Goal: Task Accomplishment & Management: Use online tool/utility

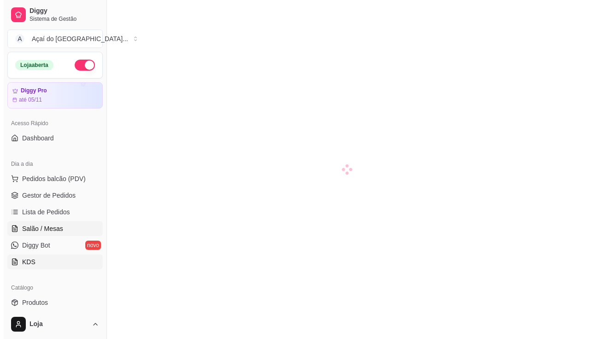
scroll to position [92, 0]
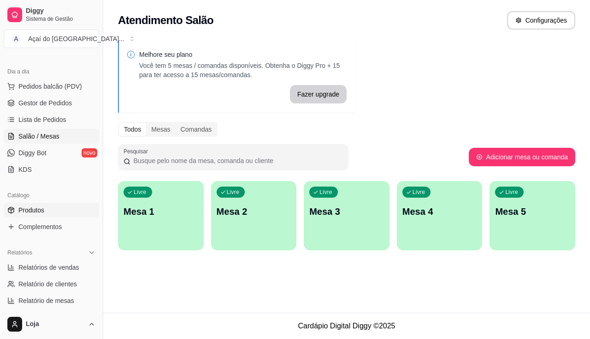
drag, startPoint x: 47, startPoint y: 229, endPoint x: 48, endPoint y: 217, distance: 12.0
click at [47, 229] on span "Complementos" at bounding box center [39, 226] width 43 height 9
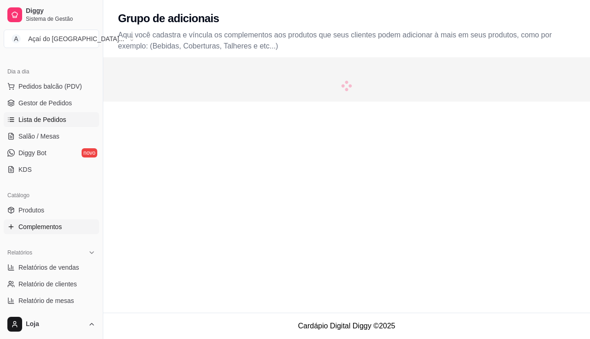
click at [46, 121] on span "Lista de Pedidos" at bounding box center [42, 119] width 48 height 9
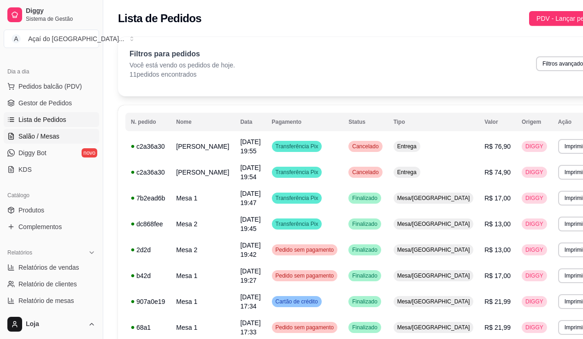
click at [53, 131] on span "Salão / Mesas" at bounding box center [38, 135] width 41 height 9
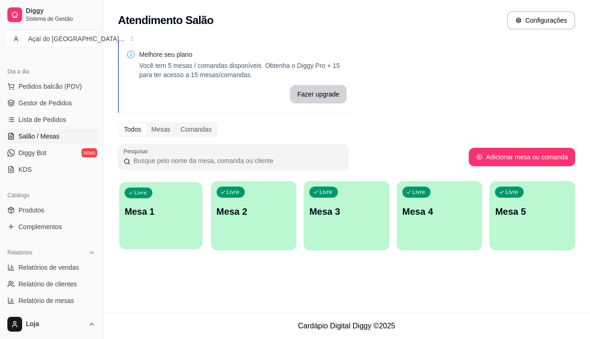
click at [139, 214] on p "Mesa 1" at bounding box center [161, 211] width 72 height 12
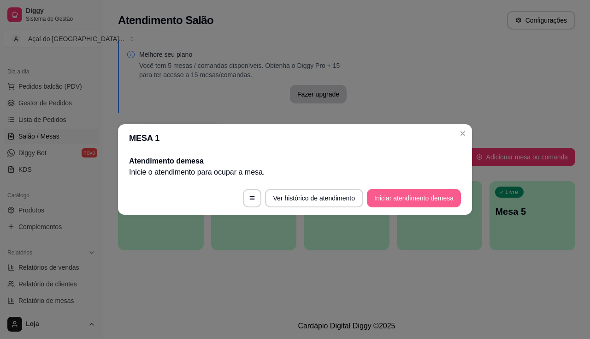
click at [400, 191] on button "Iniciar atendimento de mesa" at bounding box center [414, 198] width 94 height 18
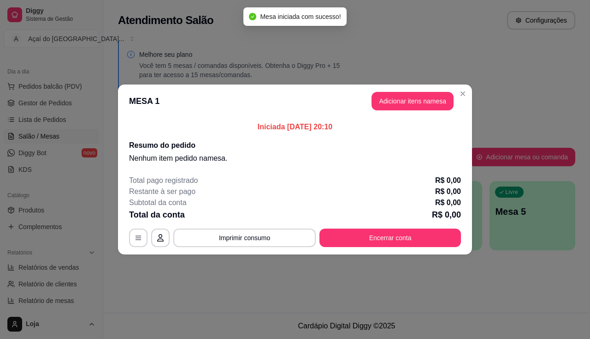
click at [405, 89] on header "MESA 1 Adicionar itens na mesa" at bounding box center [295, 100] width 354 height 33
click at [403, 103] on button "Adicionar itens na mesa" at bounding box center [413, 101] width 82 height 18
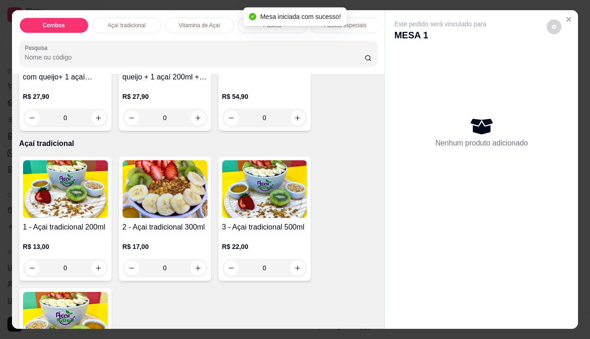
scroll to position [231, 0]
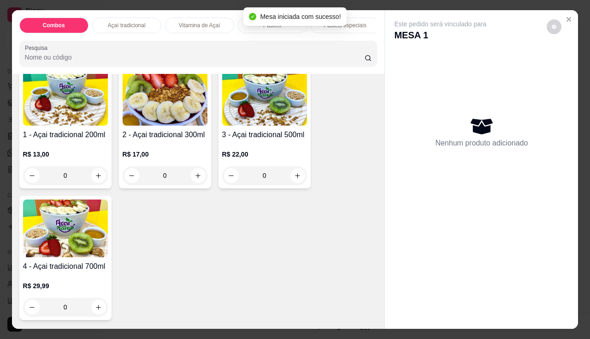
click at [47, 107] on img at bounding box center [65, 97] width 85 height 58
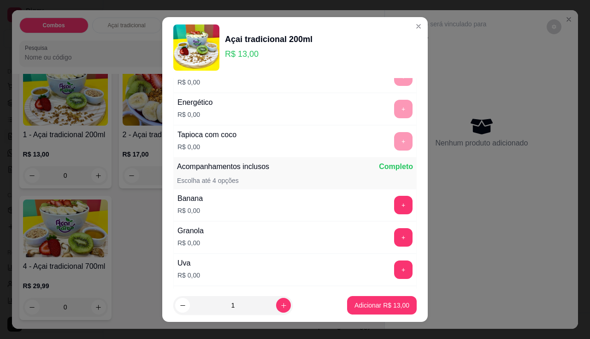
scroll to position [184, 0]
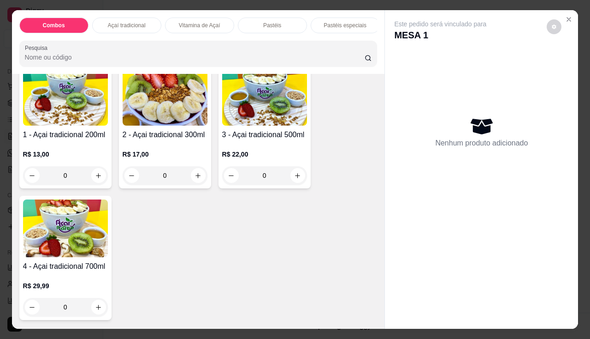
click at [155, 140] on h4 "2 - Açai tradicional 300ml" at bounding box center [165, 134] width 85 height 11
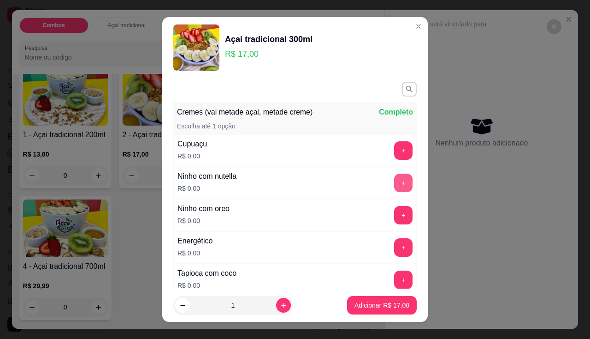
click at [394, 178] on button "+" at bounding box center [403, 182] width 18 height 18
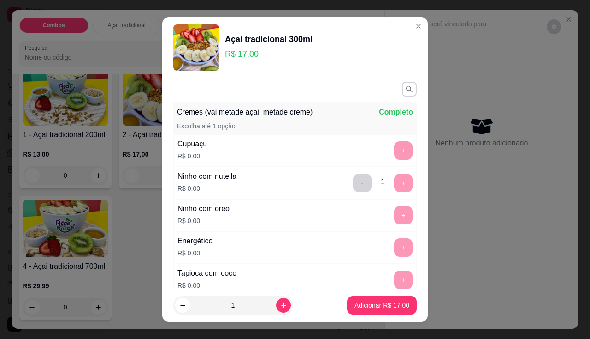
scroll to position [12, 0]
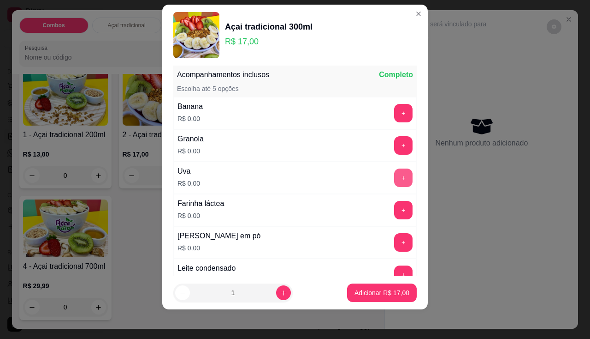
click at [394, 179] on button "+" at bounding box center [403, 177] width 18 height 18
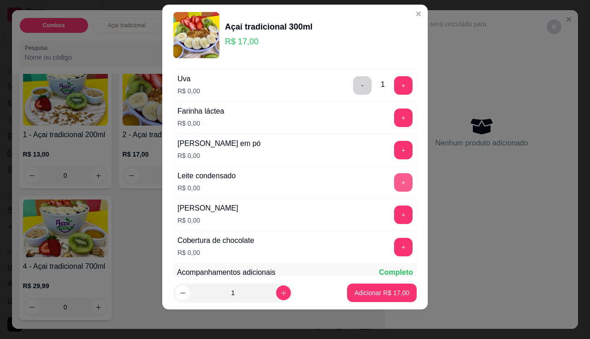
click at [394, 179] on button "+" at bounding box center [403, 182] width 18 height 18
click at [394, 158] on button "+" at bounding box center [403, 150] width 18 height 18
click at [394, 244] on button "+" at bounding box center [403, 247] width 18 height 18
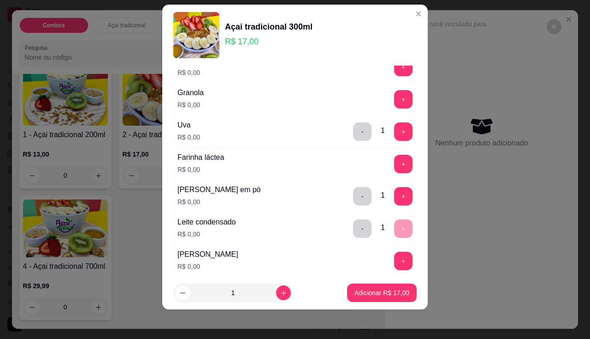
scroll to position [218, 0]
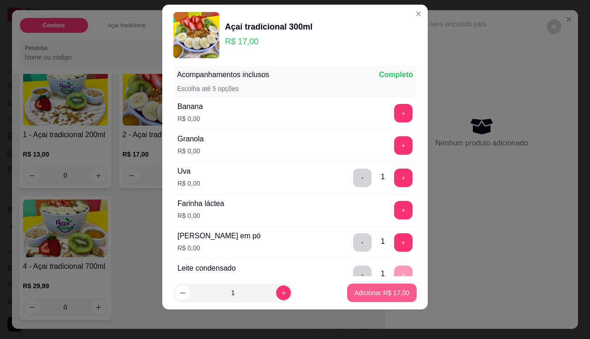
click at [379, 301] on button "Adicionar R$ 17,00" at bounding box center [382, 292] width 70 height 18
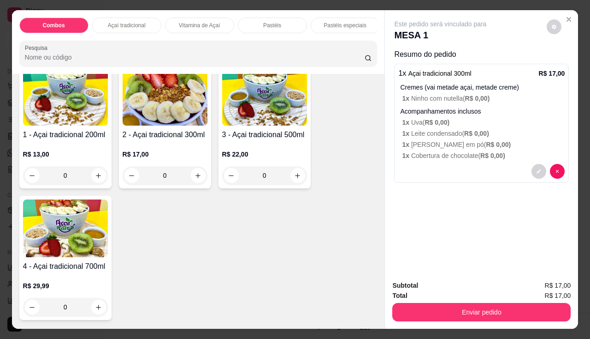
click at [152, 135] on h4 "2 - Açai tradicional 300ml" at bounding box center [165, 134] width 85 height 11
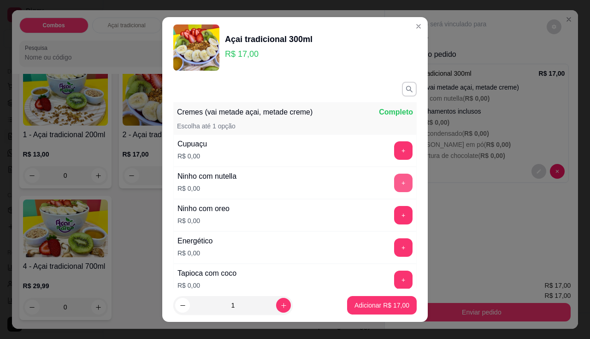
click at [394, 186] on button "+" at bounding box center [403, 182] width 18 height 18
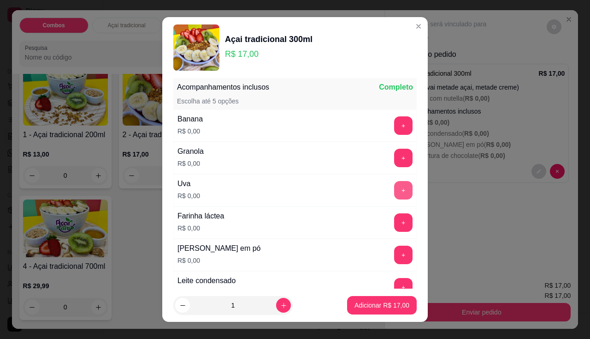
scroll to position [12, 0]
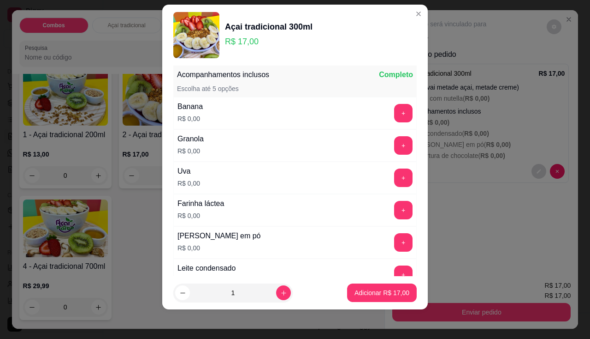
click at [391, 108] on div "+" at bounding box center [404, 113] width 26 height 18
click at [395, 116] on button "+" at bounding box center [404, 113] width 18 height 18
click at [394, 179] on button "+" at bounding box center [403, 177] width 18 height 18
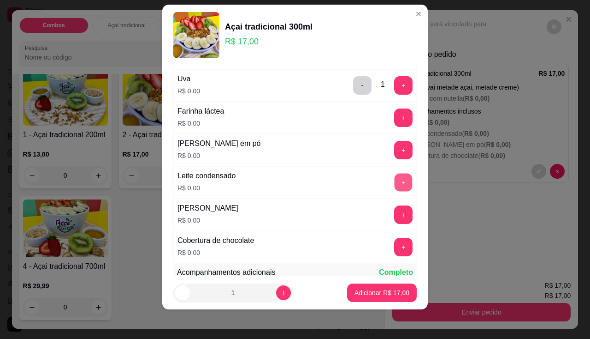
click at [395, 178] on button "+" at bounding box center [404, 182] width 18 height 18
click at [395, 144] on button "+" at bounding box center [404, 150] width 18 height 18
click at [394, 240] on button "+" at bounding box center [403, 247] width 18 height 18
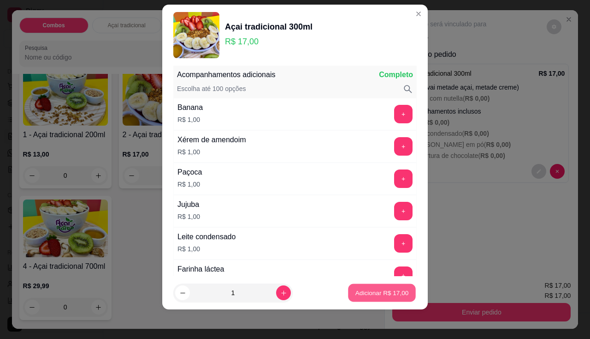
click at [360, 294] on p "Adicionar R$ 17,00" at bounding box center [382, 292] width 53 height 9
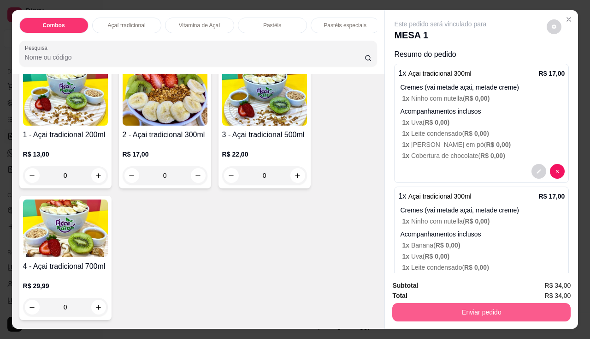
click at [418, 303] on button "Enviar pedido" at bounding box center [481, 312] width 178 height 18
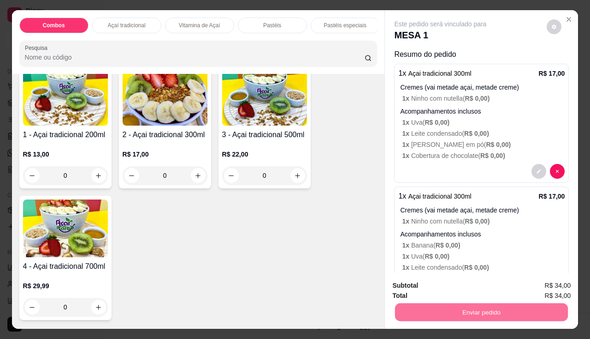
click at [541, 280] on button "Enviar pedido" at bounding box center [547, 286] width 52 height 18
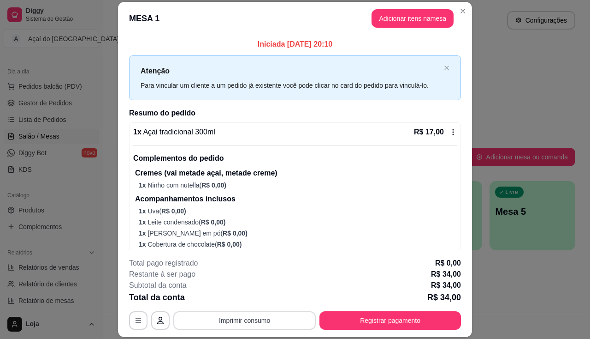
click at [292, 319] on button "Imprimir consumo" at bounding box center [244, 320] width 143 height 18
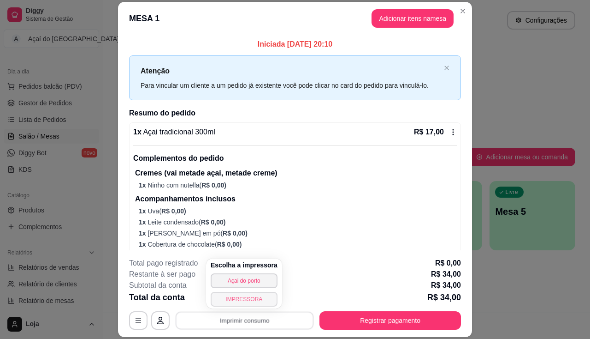
click at [239, 298] on button "IMPRESSORA" at bounding box center [244, 298] width 67 height 15
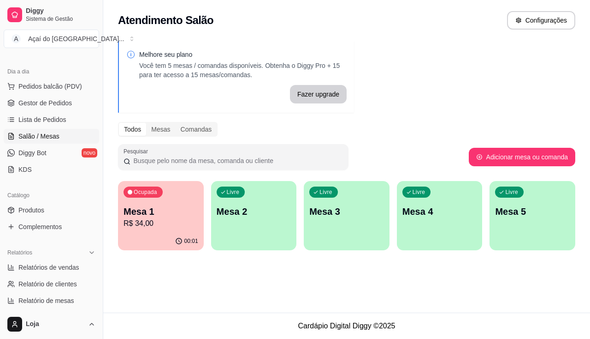
click at [172, 227] on p "R$ 34,00" at bounding box center [161, 223] width 75 height 11
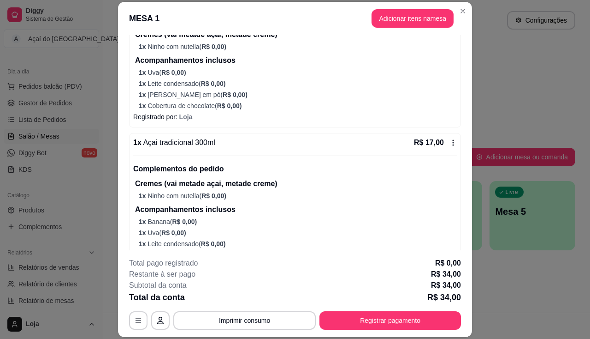
scroll to position [179, 0]
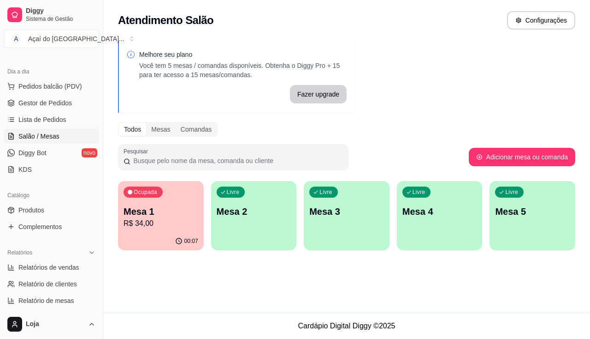
click at [168, 222] on p "R$ 34,00" at bounding box center [161, 223] width 75 height 11
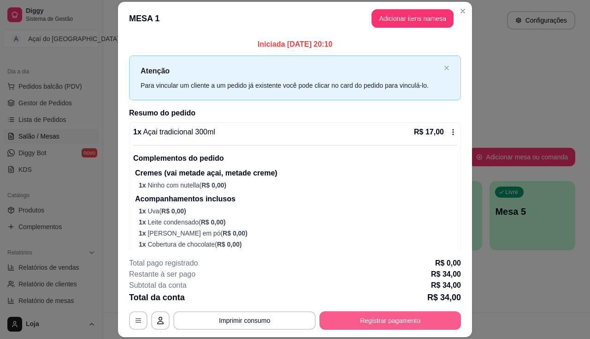
click at [417, 319] on button "Registrar pagamento" at bounding box center [391, 320] width 142 height 18
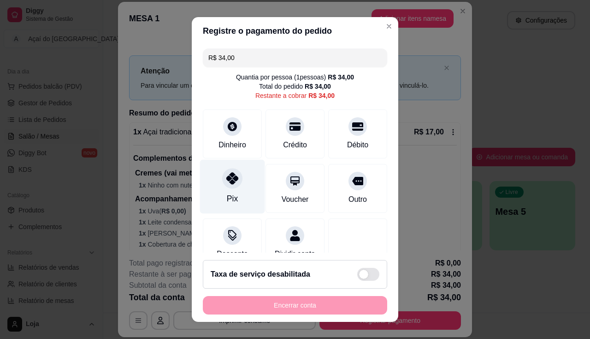
click at [214, 174] on div "Pix" at bounding box center [232, 186] width 65 height 54
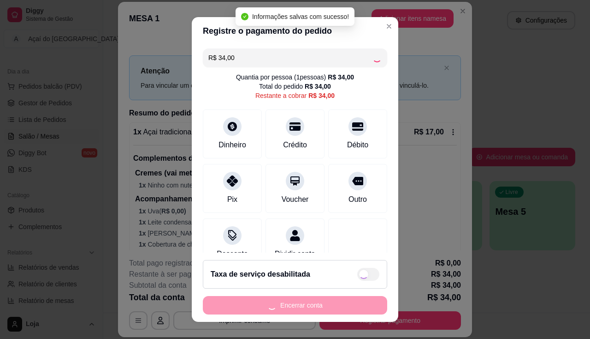
type input "R$ 0,00"
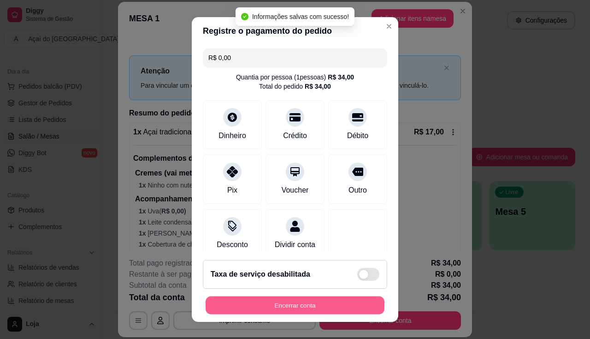
click at [270, 300] on button "Encerrar conta" at bounding box center [295, 305] width 179 height 18
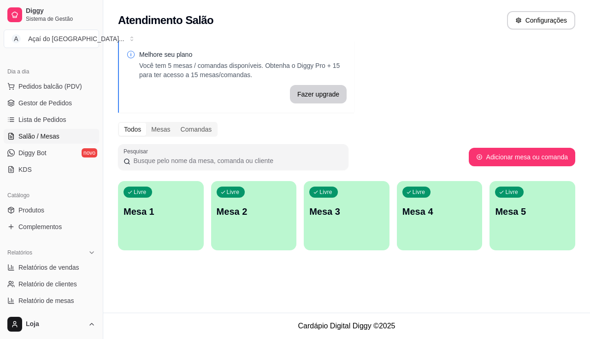
click at [162, 209] on p "Mesa 1" at bounding box center [161, 211] width 75 height 13
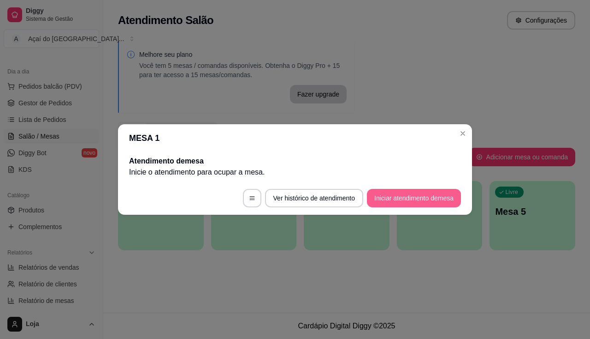
click at [430, 196] on button "Iniciar atendimento de mesa" at bounding box center [414, 198] width 94 height 18
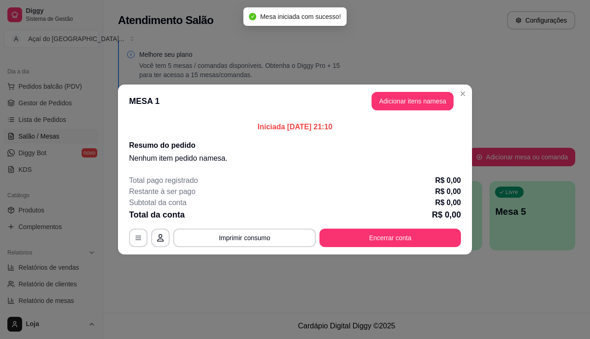
click at [418, 113] on header "MESA 1 Adicionar itens na mesa" at bounding box center [295, 100] width 354 height 33
click at [418, 106] on button "Adicionar itens na mesa" at bounding box center [412, 101] width 79 height 18
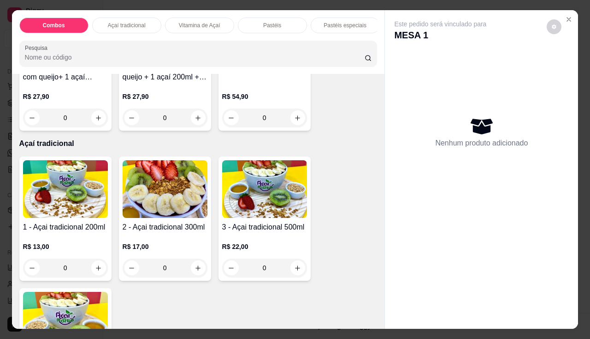
scroll to position [184, 0]
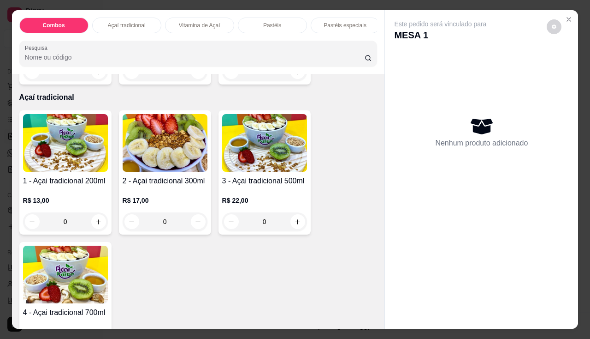
click at [296, 166] on img at bounding box center [264, 143] width 85 height 58
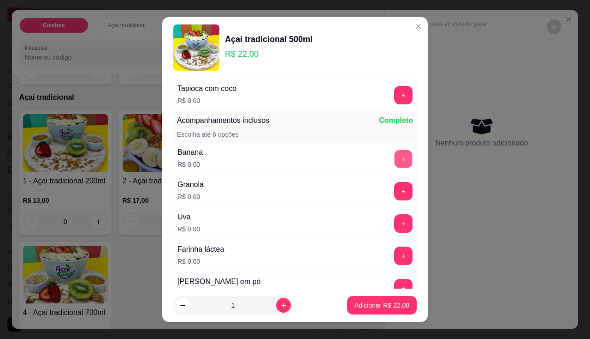
click at [395, 156] on button "+" at bounding box center [404, 158] width 18 height 18
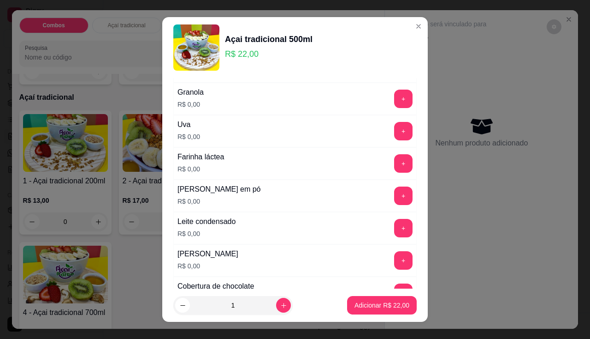
scroll to position [323, 0]
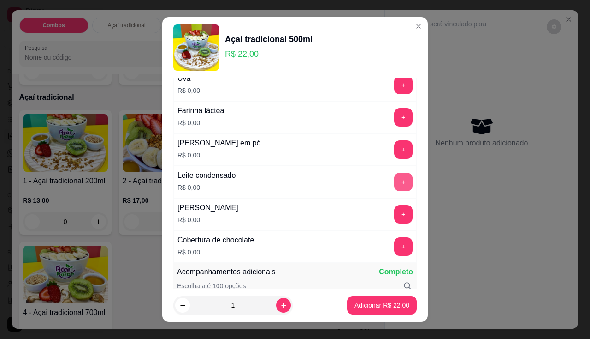
click at [394, 182] on button "+" at bounding box center [403, 181] width 18 height 18
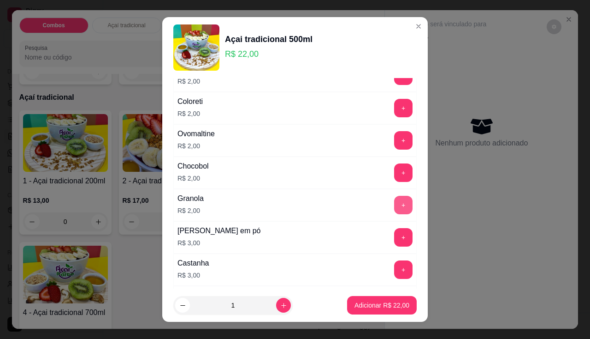
scroll to position [830, 0]
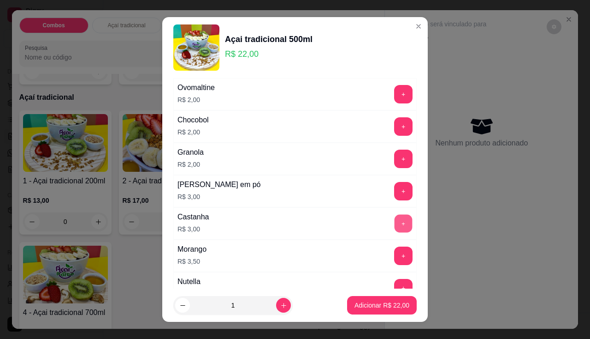
click at [395, 220] on button "+" at bounding box center [404, 223] width 18 height 18
click at [360, 301] on p "Adicionar R$ 25,00" at bounding box center [382, 304] width 55 height 9
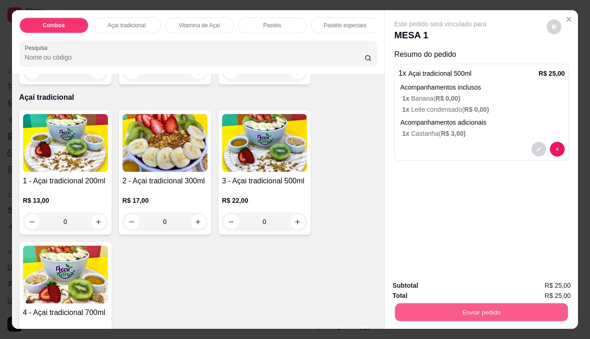
click at [443, 303] on button "Enviar pedido" at bounding box center [481, 312] width 173 height 18
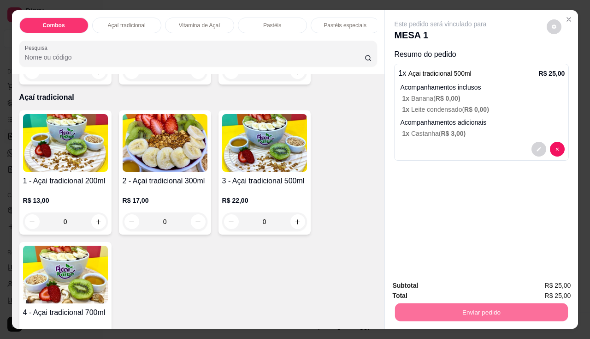
click at [541, 284] on button "Enviar pedido" at bounding box center [547, 286] width 52 height 18
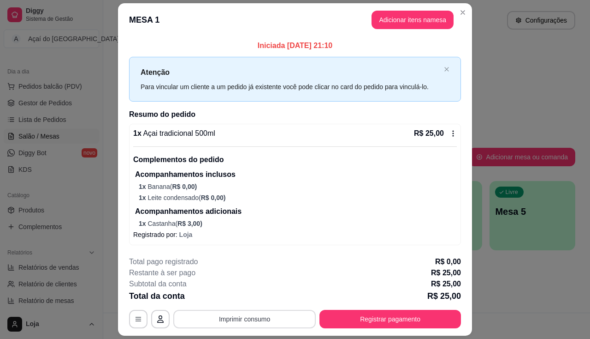
click at [291, 319] on button "Imprimir consumo" at bounding box center [244, 318] width 143 height 18
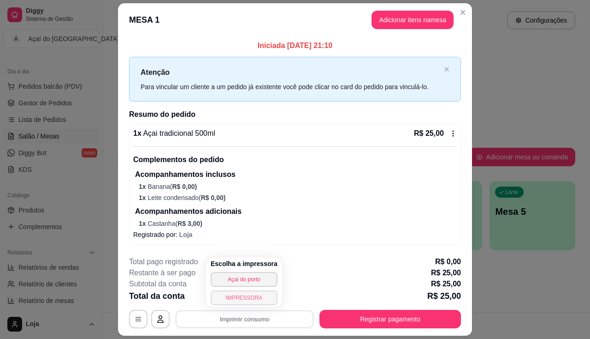
click at [243, 298] on button "IMPRESSORA" at bounding box center [244, 297] width 67 height 15
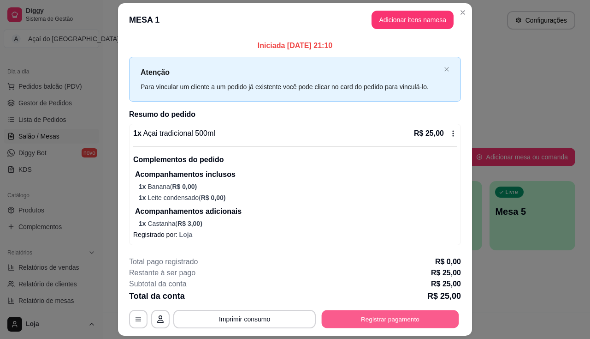
click at [381, 322] on button "Registrar pagamento" at bounding box center [390, 319] width 137 height 18
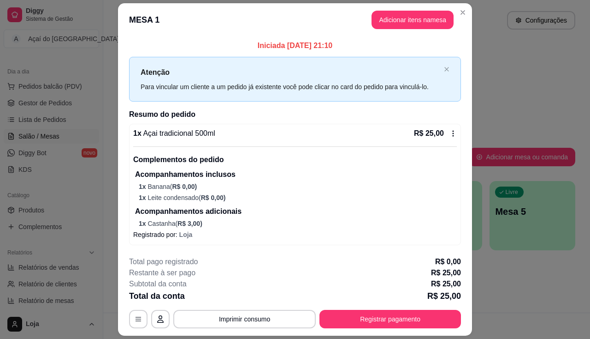
click at [228, 175] on icon at bounding box center [232, 178] width 12 height 12
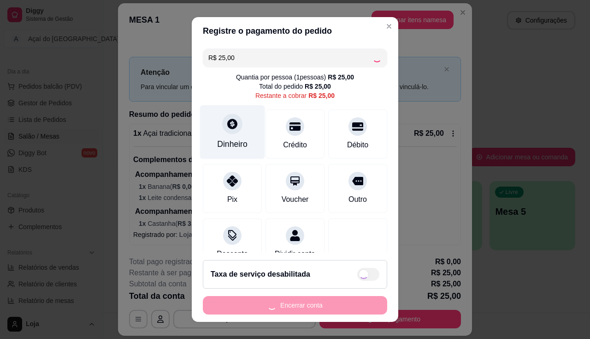
type input "R$ 0,00"
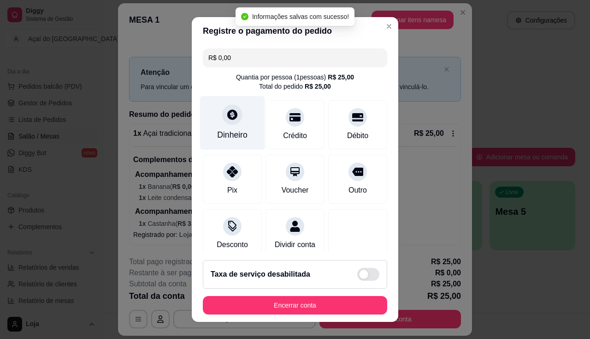
click at [226, 135] on div "Dinheiro" at bounding box center [232, 135] width 30 height 12
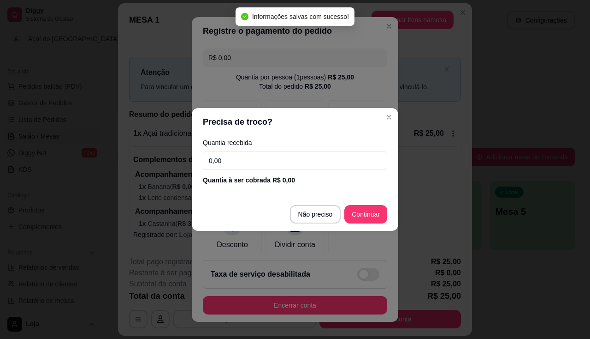
click at [250, 158] on input "0,00" at bounding box center [295, 160] width 184 height 18
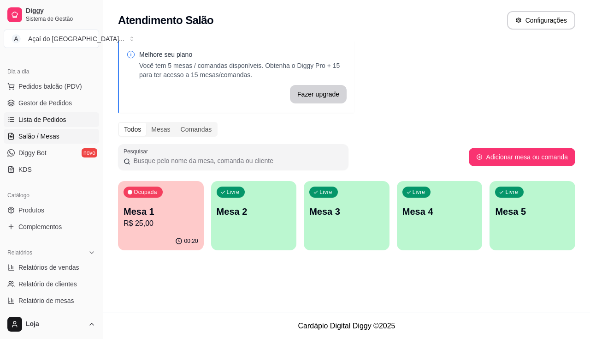
click at [59, 118] on span "Lista de Pedidos" at bounding box center [42, 119] width 48 height 9
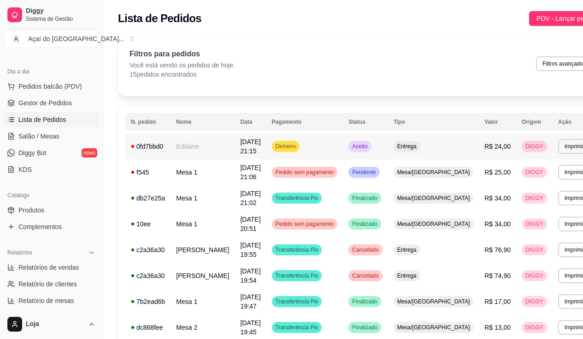
click at [254, 153] on td "[DATE] 21:15" at bounding box center [250, 146] width 31 height 26
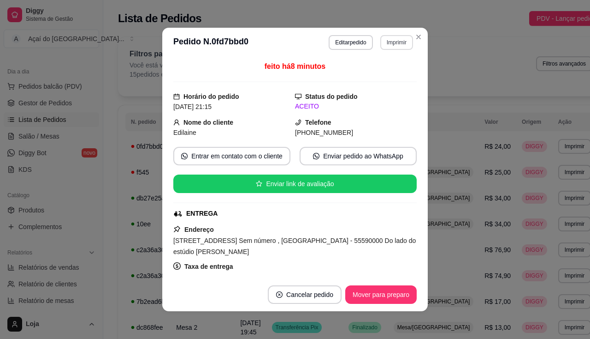
click at [391, 46] on button "Imprimir" at bounding box center [396, 42] width 33 height 15
click at [360, 44] on button "Editar pedido" at bounding box center [351, 42] width 44 height 15
click at [345, 47] on button "Editar pedido" at bounding box center [351, 42] width 43 height 14
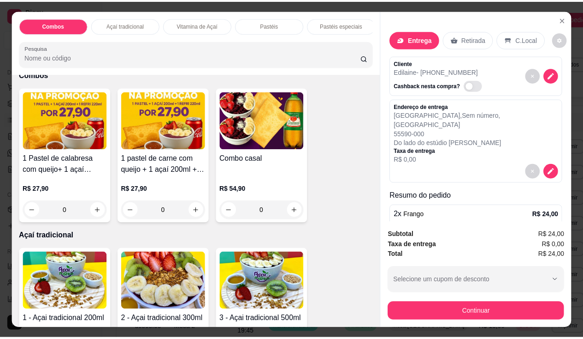
scroll to position [184, 0]
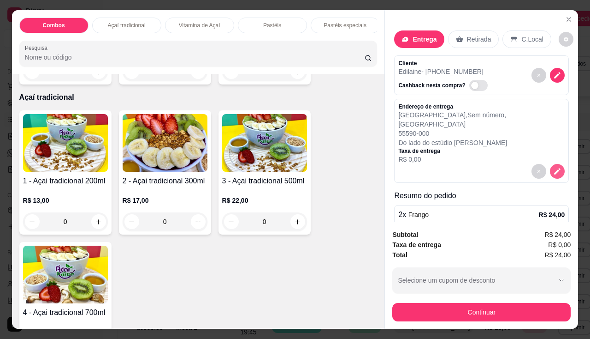
click at [553, 164] on button "decrease-product-quantity" at bounding box center [557, 171] width 15 height 15
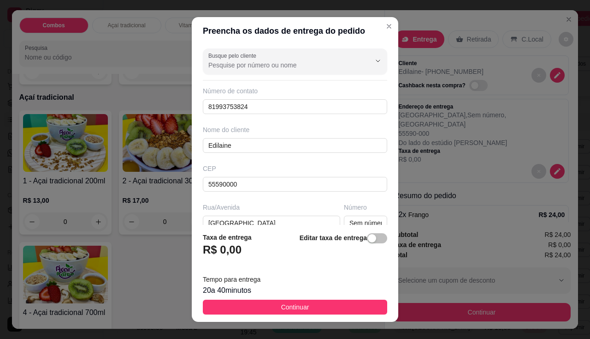
click at [229, 252] on h3 "R$ 0,00" at bounding box center [222, 249] width 39 height 15
click at [368, 234] on div "button" at bounding box center [372, 238] width 8 height 8
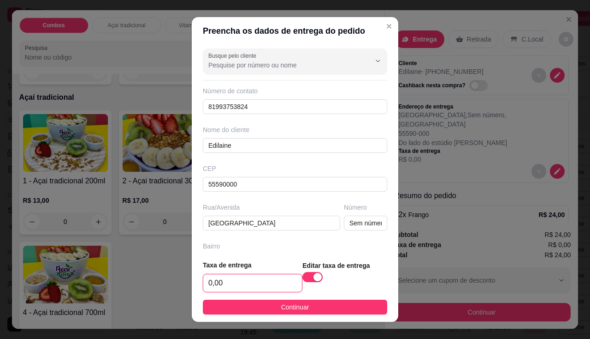
click at [249, 279] on input "0,00" at bounding box center [252, 283] width 99 height 18
type input "2,00"
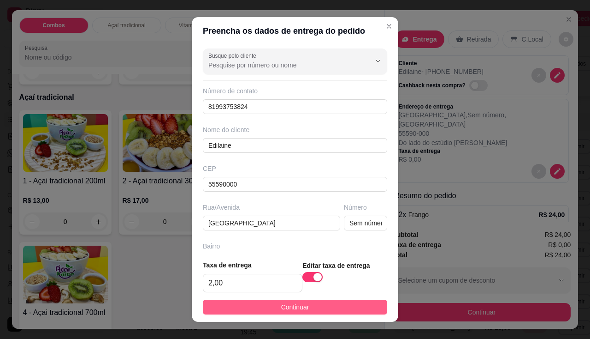
click at [269, 311] on button "Continuar" at bounding box center [295, 306] width 184 height 15
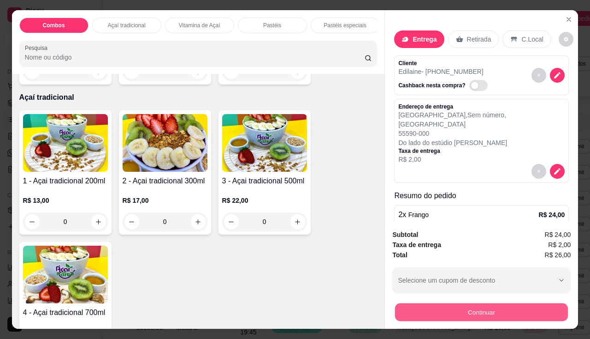
click at [402, 313] on button "Continuar" at bounding box center [481, 312] width 173 height 18
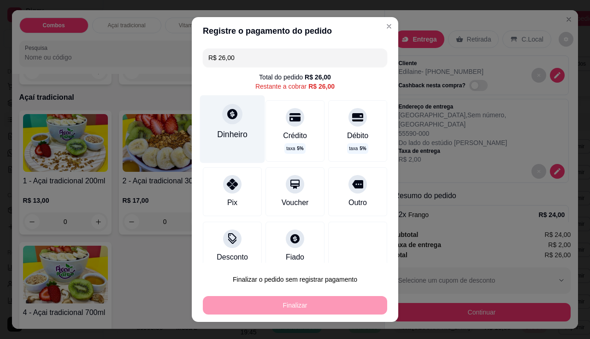
click at [218, 125] on div "Dinheiro" at bounding box center [232, 128] width 65 height 67
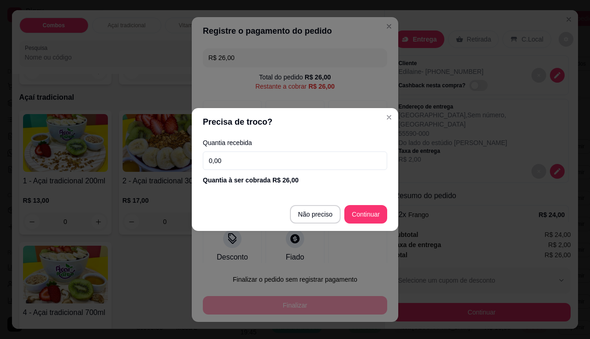
click at [244, 156] on input "0,00" at bounding box center [295, 160] width 184 height 18
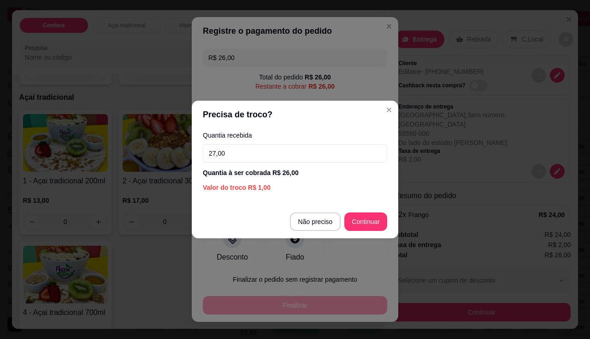
type input "27,00"
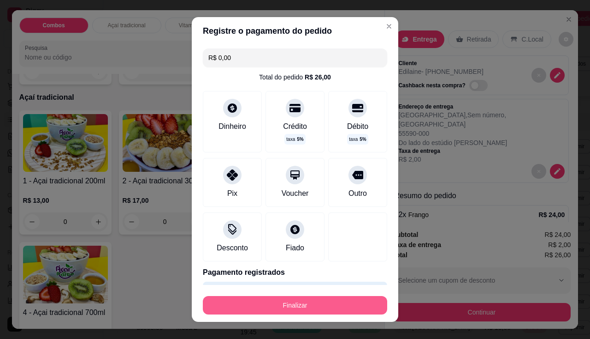
click at [355, 305] on button "Finalizar" at bounding box center [295, 305] width 184 height 18
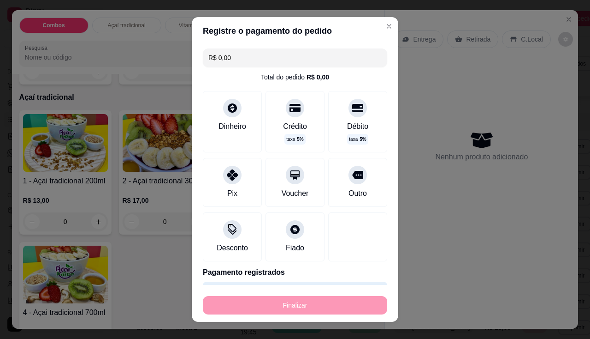
type input "-R$ 26,00"
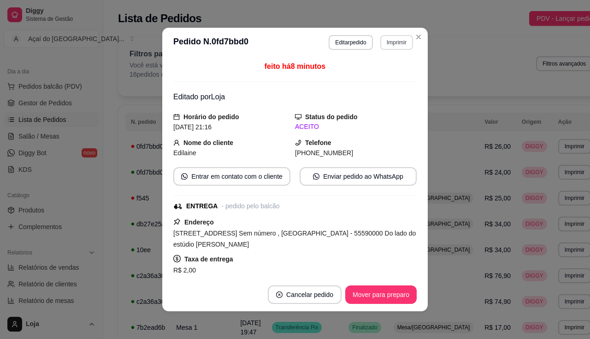
click at [380, 42] on button "Imprimir" at bounding box center [396, 42] width 33 height 15
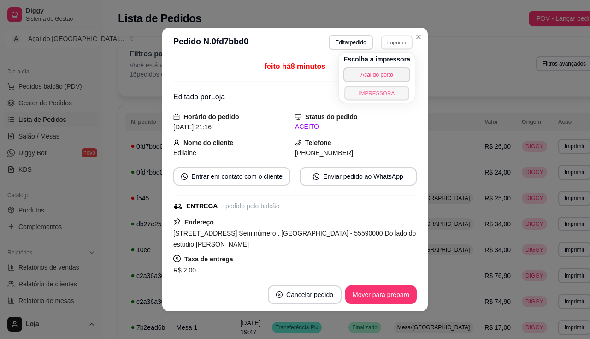
click at [371, 94] on button "IMPRESSORA" at bounding box center [377, 93] width 65 height 14
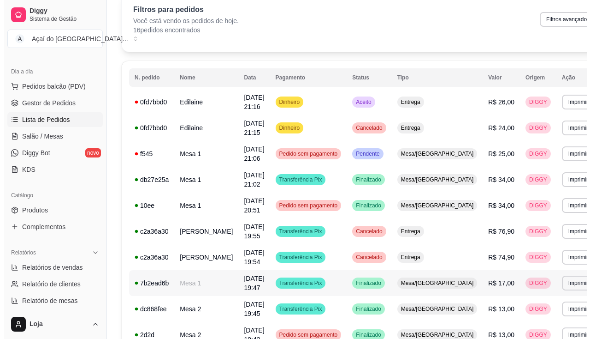
scroll to position [0, 0]
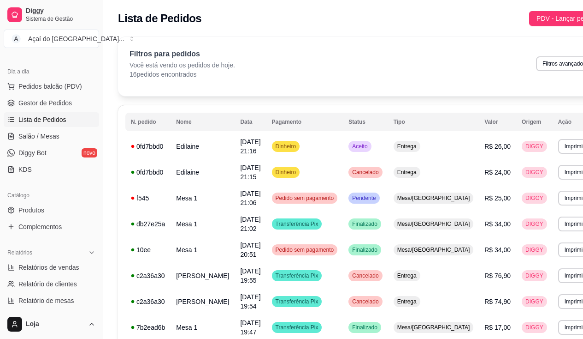
click at [556, 104] on div "**********" at bounding box center [361, 306] width 486 height 539
click at [216, 203] on td "Mesa 1" at bounding box center [203, 198] width 64 height 26
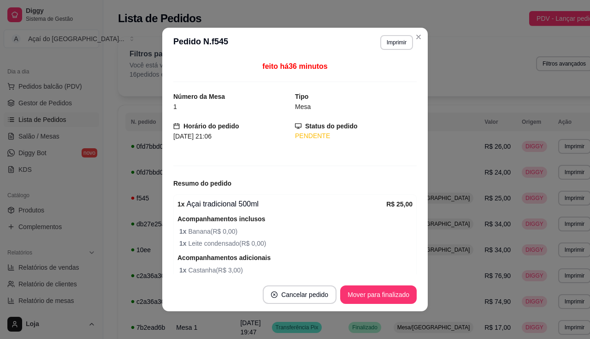
scroll to position [41, 0]
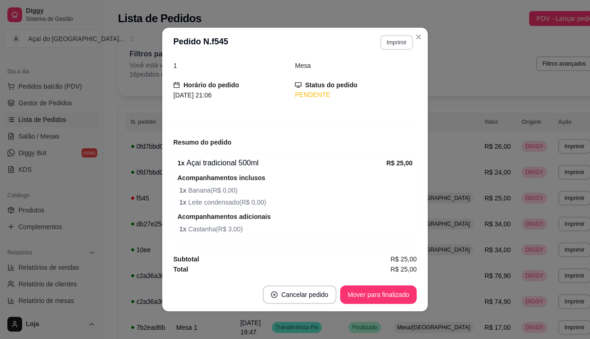
click at [399, 47] on button "Imprimir" at bounding box center [396, 42] width 33 height 15
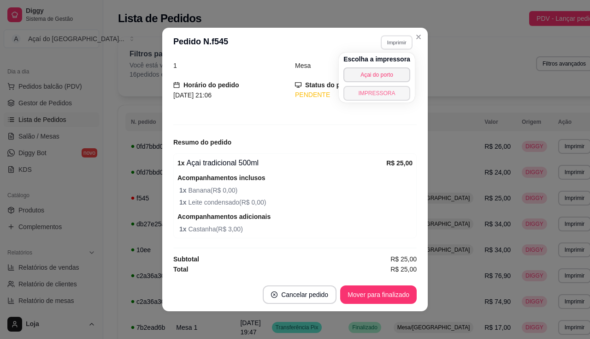
click at [388, 95] on button "IMPRESSORA" at bounding box center [377, 93] width 67 height 15
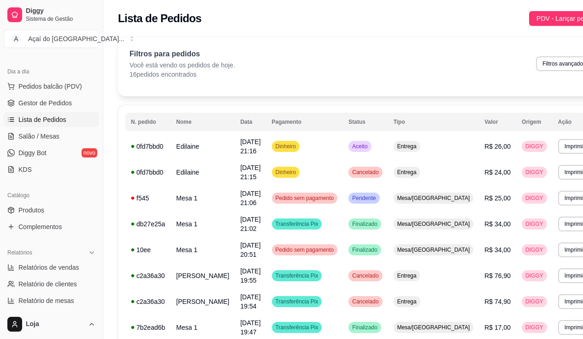
click at [43, 125] on link "Lista de Pedidos" at bounding box center [51, 119] width 95 height 15
click at [41, 137] on span "Salão / Mesas" at bounding box center [38, 135] width 41 height 9
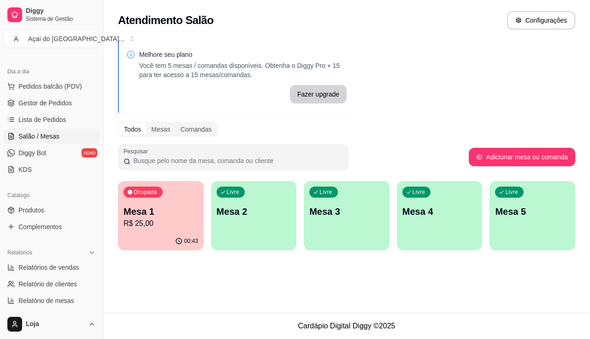
click at [134, 222] on p "R$ 25,00" at bounding box center [161, 223] width 75 height 11
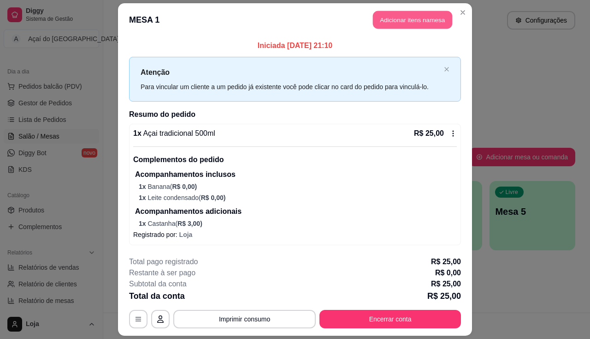
click at [377, 24] on button "Adicionar itens na mesa" at bounding box center [412, 20] width 79 height 18
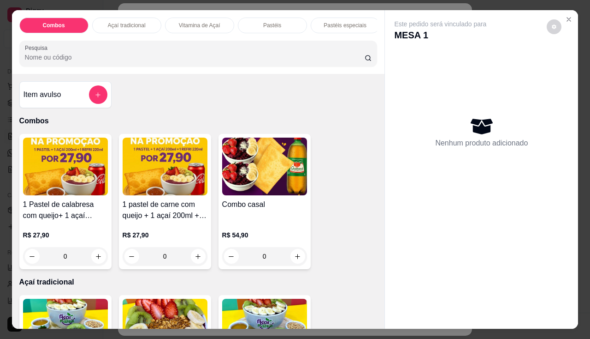
scroll to position [231, 0]
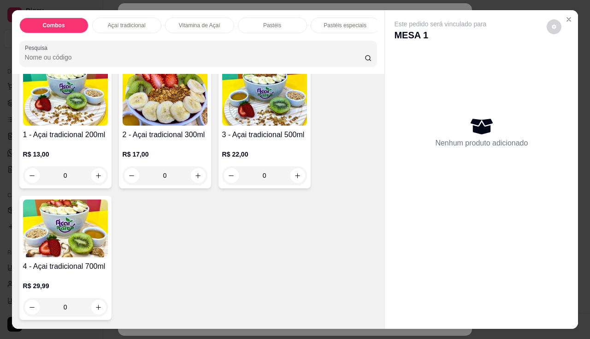
click at [297, 179] on div "0" at bounding box center [264, 175] width 85 height 18
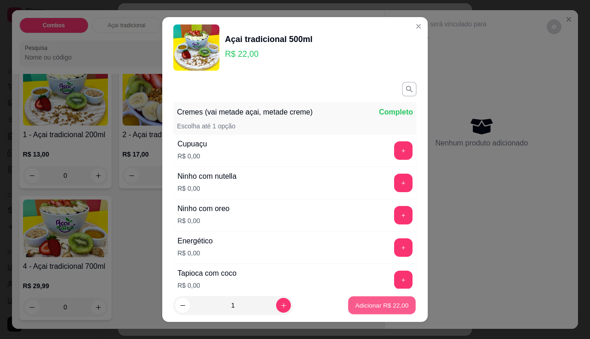
click at [382, 306] on p "Adicionar R$ 22,00" at bounding box center [382, 305] width 53 height 9
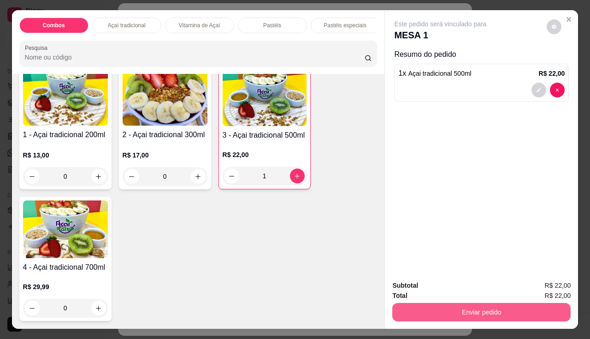
click at [470, 306] on button "Enviar pedido" at bounding box center [481, 312] width 178 height 18
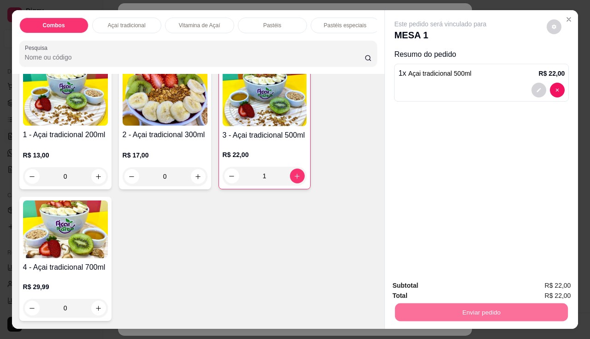
click at [524, 95] on div "1 x Açai tradicional 500ml R$ 22,00" at bounding box center [481, 83] width 175 height 38
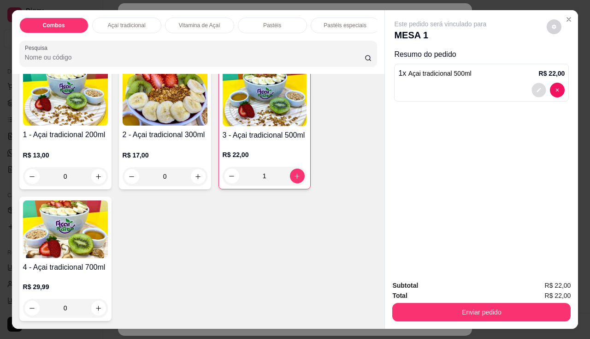
click at [537, 88] on icon "decrease-product-quantity" at bounding box center [540, 90] width 6 height 6
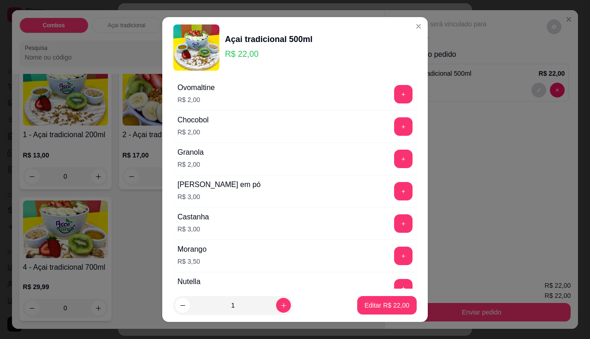
scroll to position [876, 0]
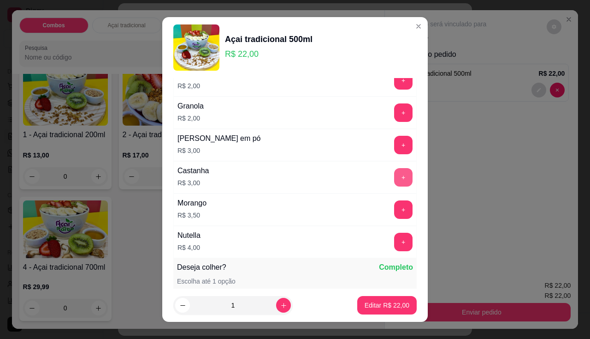
click at [394, 184] on button "+" at bounding box center [403, 177] width 18 height 18
click at [375, 304] on p "Editar R$ 25,00" at bounding box center [387, 304] width 45 height 9
type input "0"
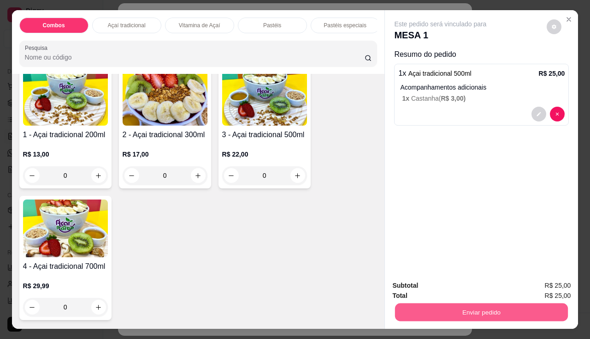
click at [426, 308] on button "Enviar pedido" at bounding box center [481, 312] width 173 height 18
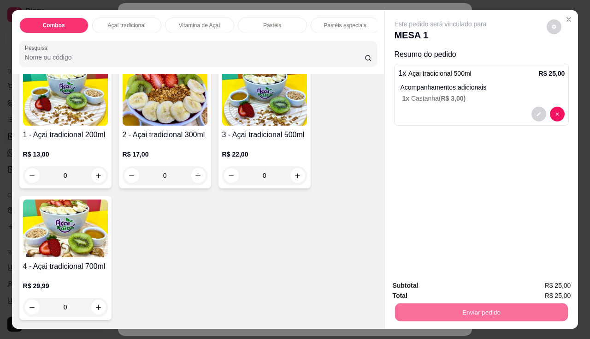
click at [553, 282] on button "Enviar pedido" at bounding box center [547, 286] width 52 height 18
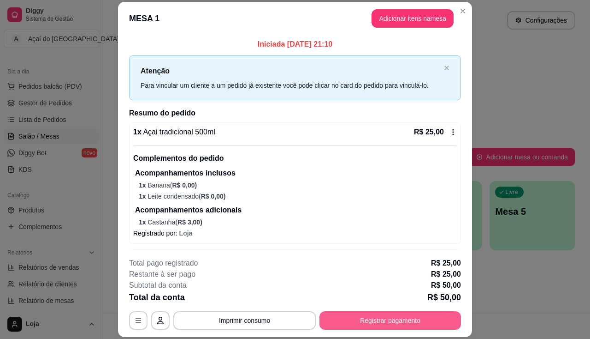
click at [348, 323] on button "Registrar pagamento" at bounding box center [391, 320] width 142 height 18
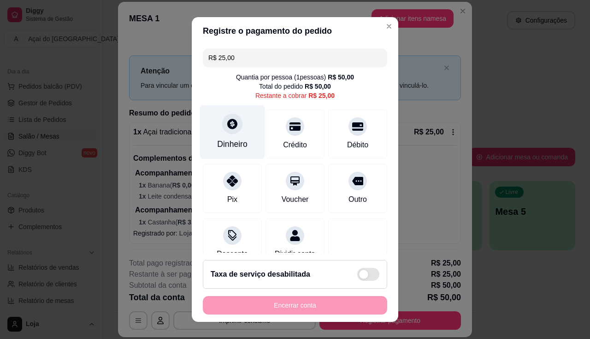
click at [241, 146] on div "Dinheiro" at bounding box center [232, 144] width 30 height 12
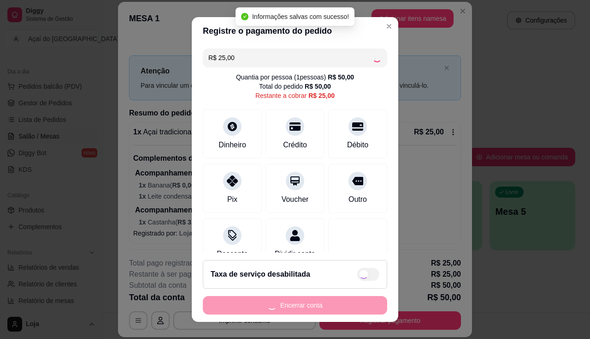
type input "R$ 0,00"
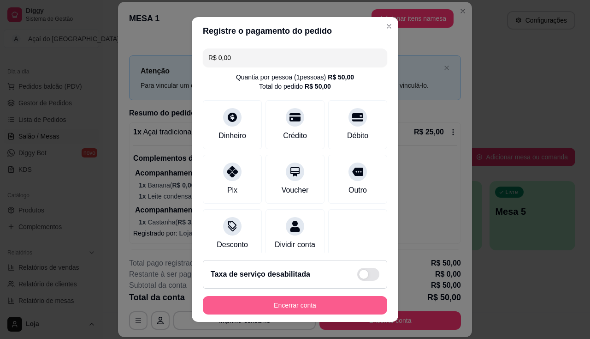
click at [290, 309] on button "Encerrar conta" at bounding box center [295, 305] width 184 height 18
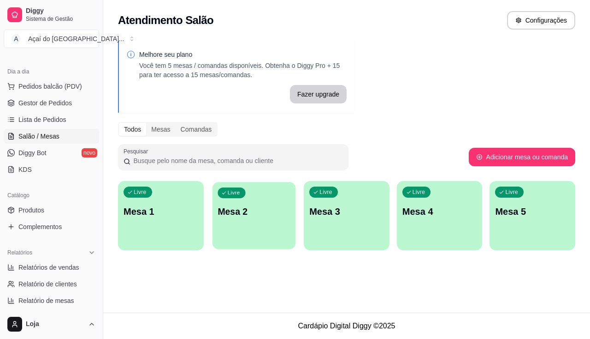
click at [270, 221] on div "Livre Mesa 2" at bounding box center [253, 210] width 83 height 56
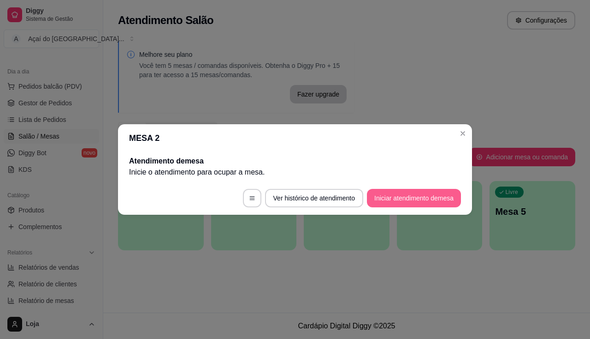
click at [424, 193] on button "Iniciar atendimento de mesa" at bounding box center [414, 198] width 94 height 18
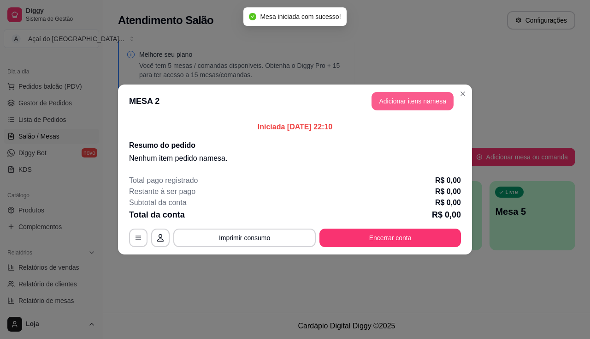
click at [410, 98] on button "Adicionar itens na mesa" at bounding box center [413, 101] width 82 height 18
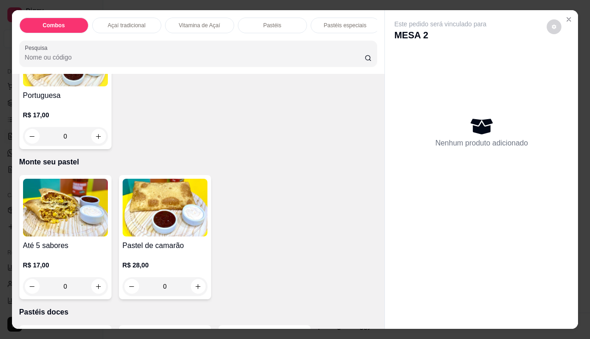
scroll to position [1291, 0]
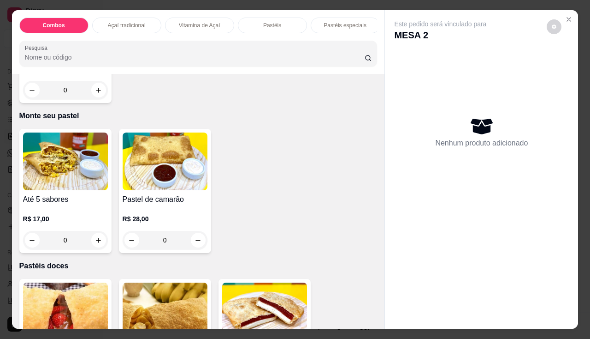
click at [101, 244] on div "0" at bounding box center [65, 240] width 85 height 18
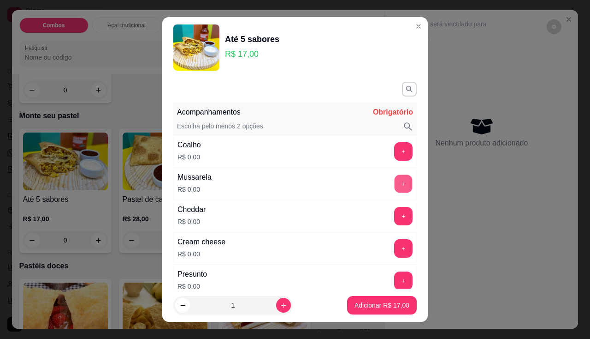
click at [395, 178] on button "+" at bounding box center [404, 183] width 18 height 18
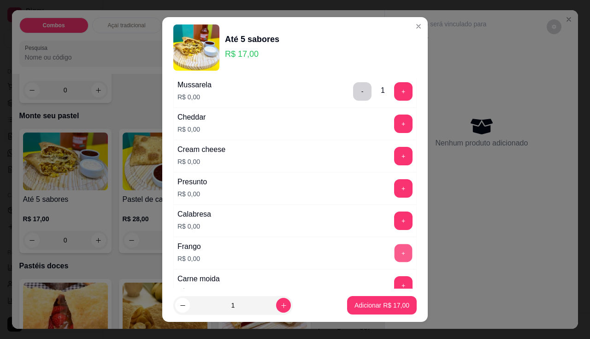
click at [395, 244] on button "+" at bounding box center [404, 253] width 18 height 18
click at [394, 125] on button "+" at bounding box center [403, 123] width 18 height 18
click at [350, 121] on div "- 1 +" at bounding box center [383, 123] width 67 height 18
click at [353, 127] on button "-" at bounding box center [362, 123] width 18 height 18
click at [394, 160] on button "+" at bounding box center [403, 156] width 18 height 18
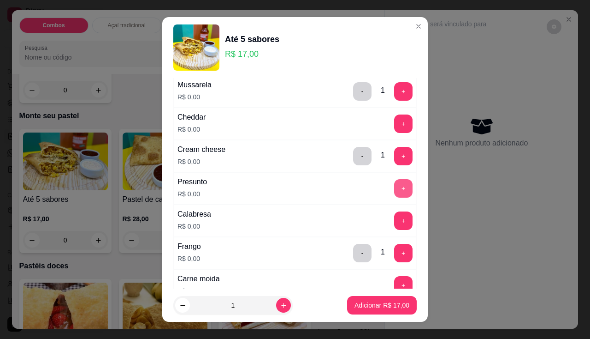
click at [394, 187] on button "+" at bounding box center [403, 188] width 18 height 18
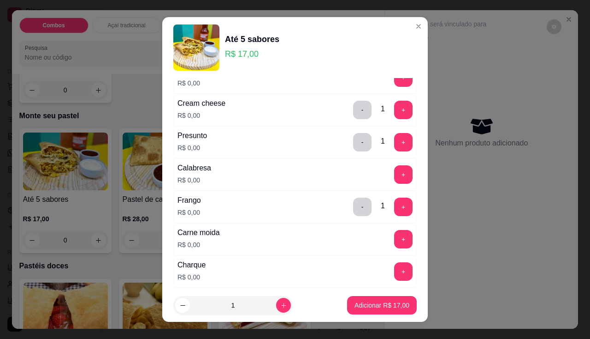
scroll to position [184, 0]
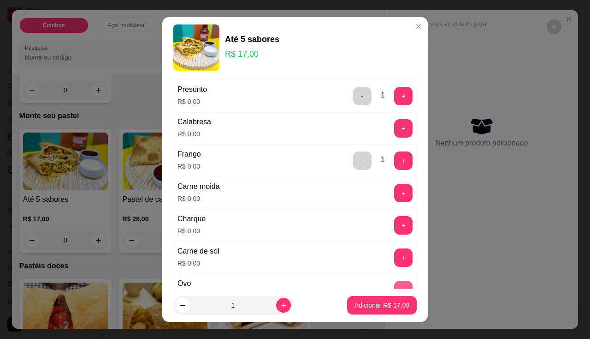
click at [394, 285] on button "+" at bounding box center [403, 289] width 18 height 18
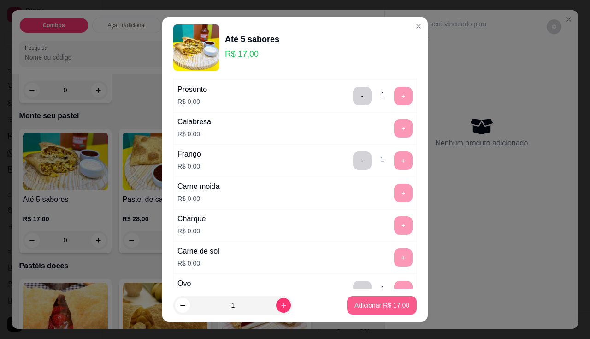
scroll to position [12, 0]
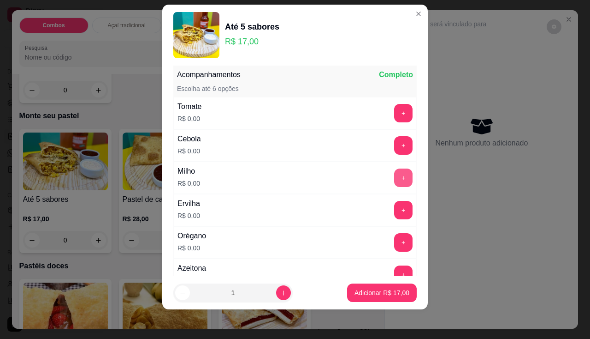
click at [394, 177] on button "+" at bounding box center [403, 177] width 18 height 18
click at [394, 239] on button "+" at bounding box center [403, 242] width 18 height 18
click at [394, 107] on button "+" at bounding box center [403, 113] width 18 height 18
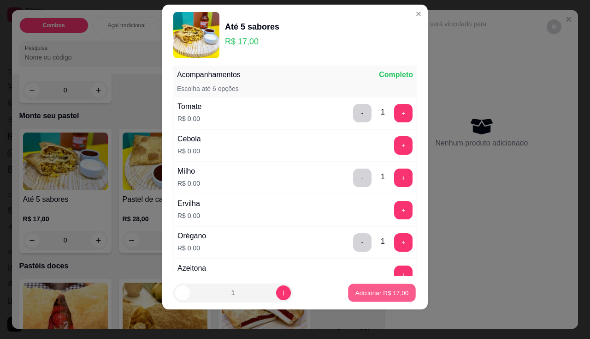
click at [386, 290] on p "Adicionar R$ 17,00" at bounding box center [382, 292] width 53 height 9
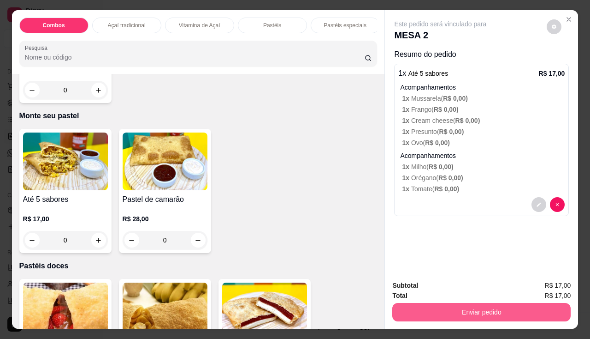
click at [436, 310] on button "Enviar pedido" at bounding box center [481, 312] width 178 height 18
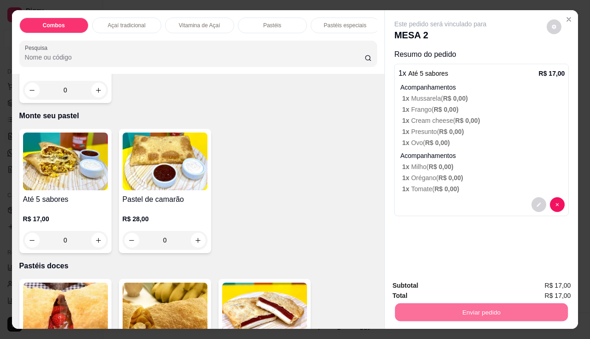
click at [533, 281] on button "Enviar pedido" at bounding box center [547, 286] width 52 height 18
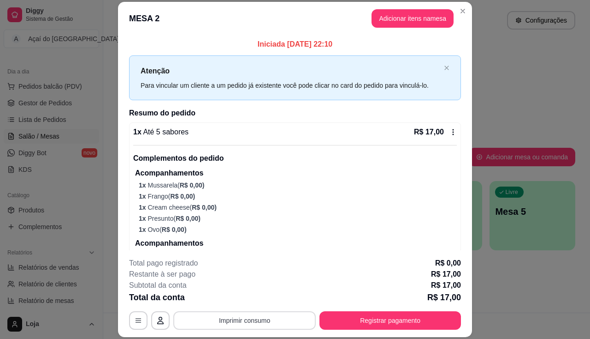
click at [273, 323] on button "Imprimir consumo" at bounding box center [244, 320] width 143 height 18
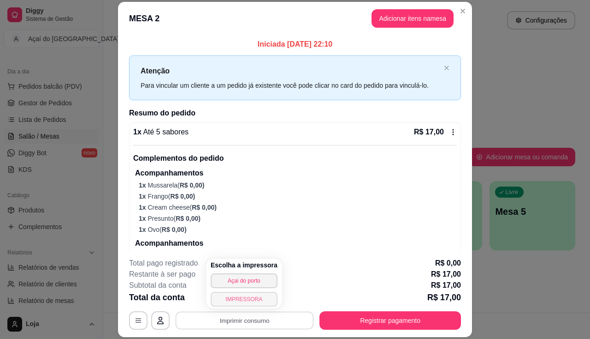
click at [254, 300] on button "IMPRESSORA" at bounding box center [244, 298] width 67 height 15
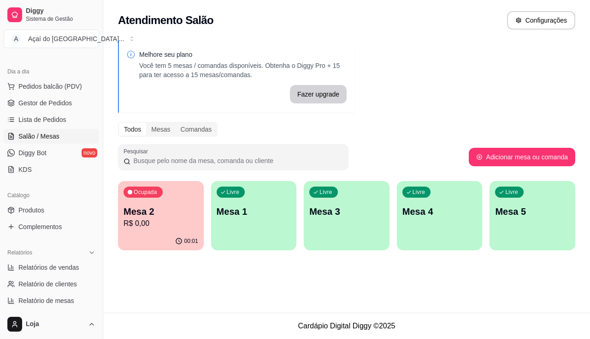
click at [165, 238] on div "00:01" at bounding box center [161, 241] width 86 height 18
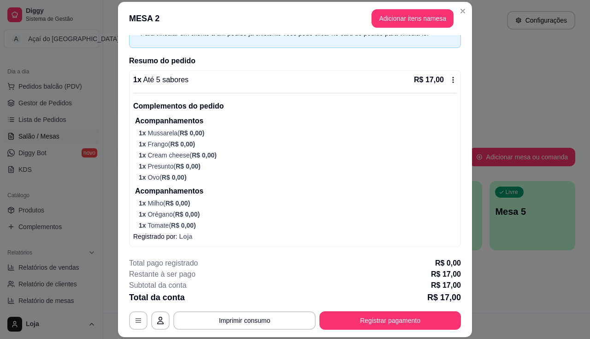
scroll to position [28, 0]
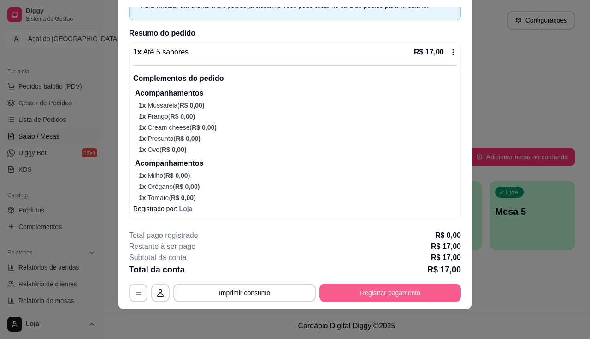
click at [416, 283] on button "Registrar pagamento" at bounding box center [391, 292] width 142 height 18
click at [337, 287] on button "Registrar pagamento" at bounding box center [391, 292] width 142 height 18
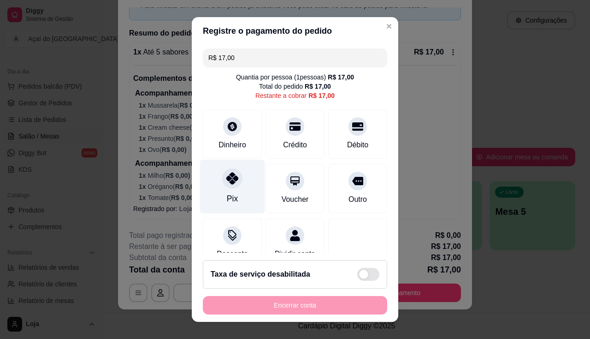
click at [238, 189] on div "Pix" at bounding box center [232, 186] width 65 height 54
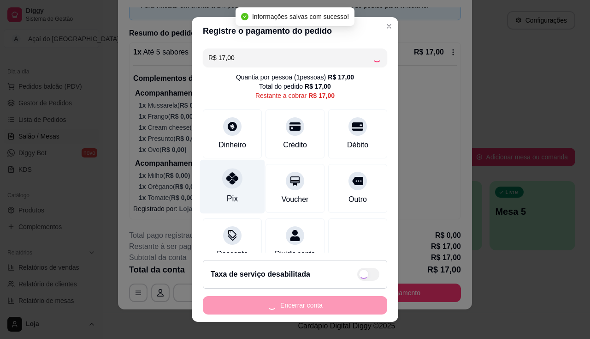
type input "R$ 0,00"
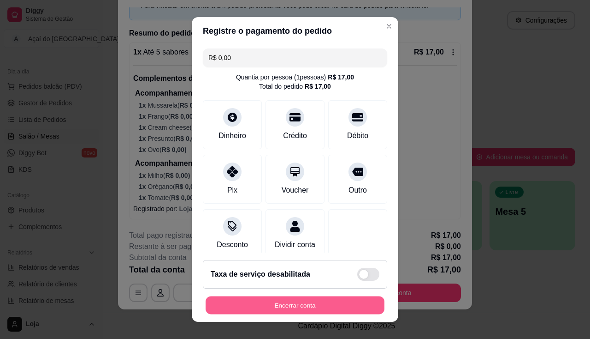
click at [243, 300] on button "Encerrar conta" at bounding box center [295, 305] width 179 height 18
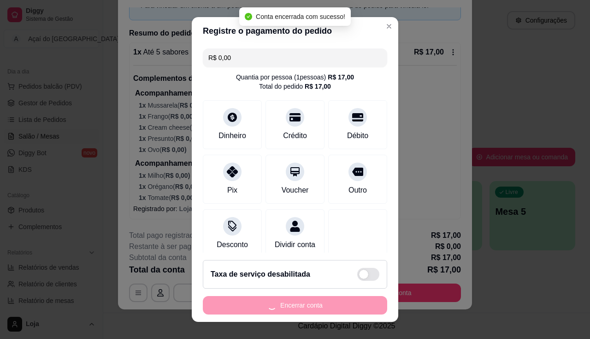
scroll to position [0, 0]
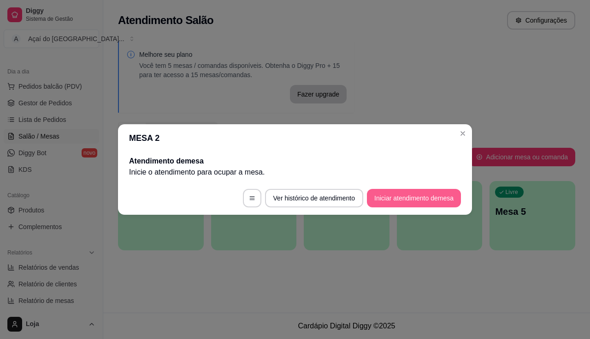
click at [440, 206] on button "Iniciar atendimento de mesa" at bounding box center [414, 198] width 94 height 18
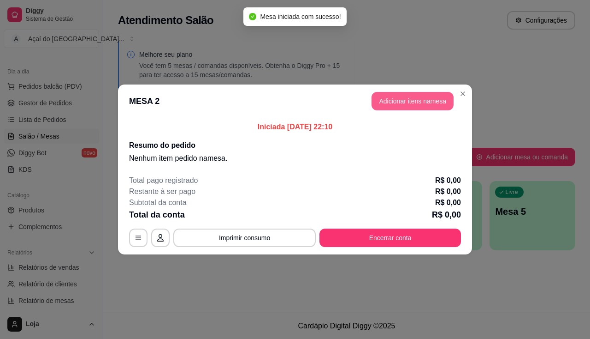
click at [397, 101] on button "Adicionar itens na mesa" at bounding box center [413, 101] width 82 height 18
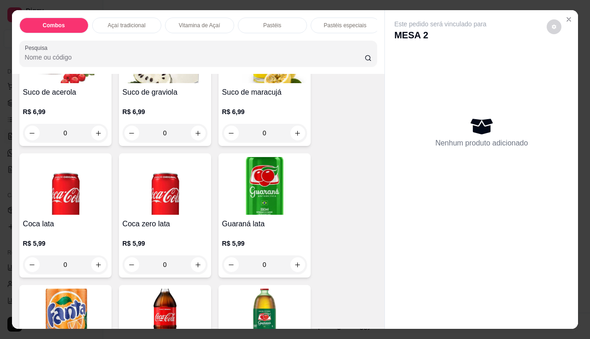
scroll to position [2029, 0]
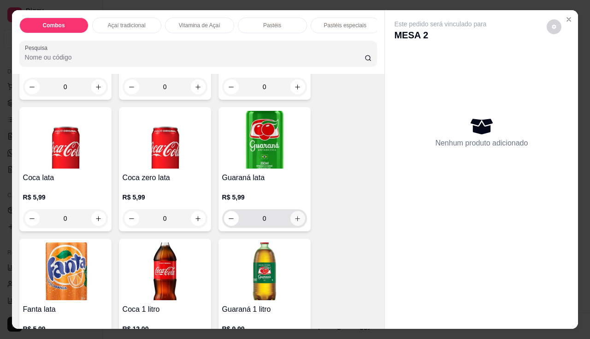
click at [294, 218] on icon "increase-product-quantity" at bounding box center [297, 218] width 7 height 7
type input "1"
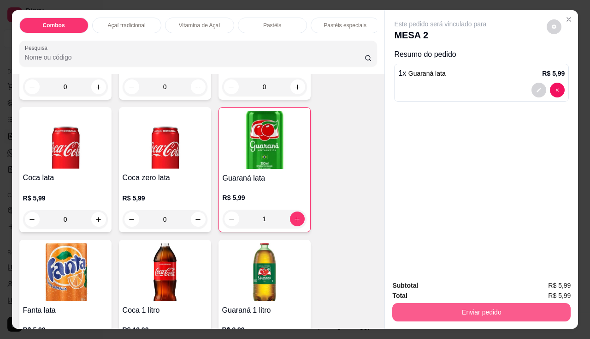
click at [416, 305] on button "Enviar pedido" at bounding box center [481, 312] width 178 height 18
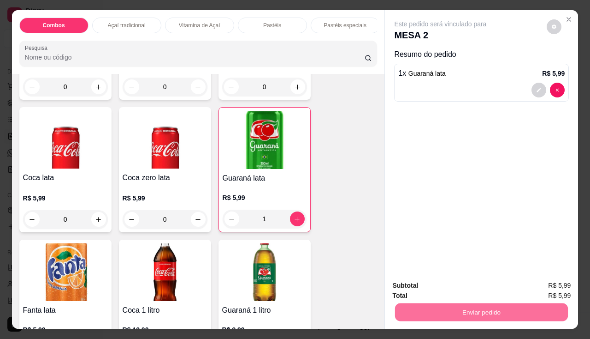
click at [539, 283] on button "Enviar pedido" at bounding box center [547, 285] width 51 height 17
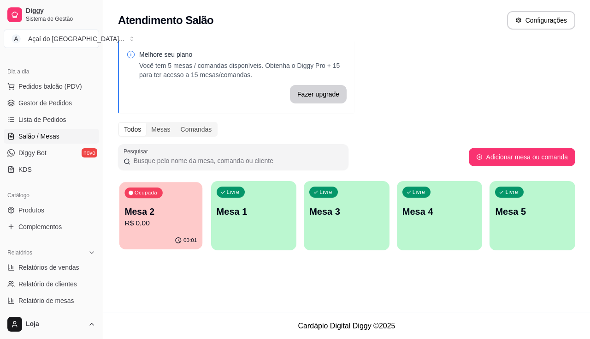
click at [131, 216] on p "Mesa 2" at bounding box center [161, 211] width 72 height 12
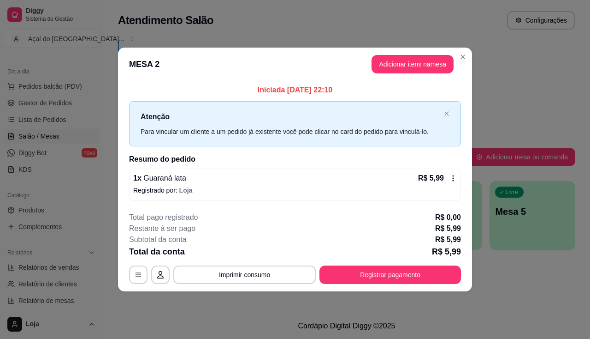
click at [329, 279] on button "Registrar pagamento" at bounding box center [391, 274] width 142 height 18
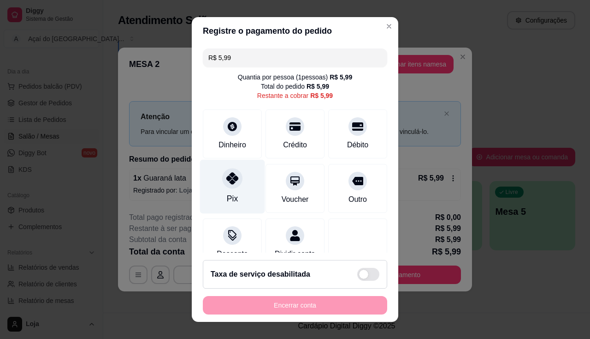
click at [233, 194] on div "Pix" at bounding box center [232, 186] width 65 height 54
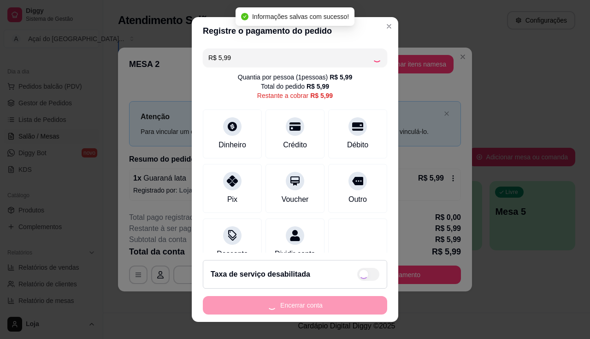
type input "R$ 0,00"
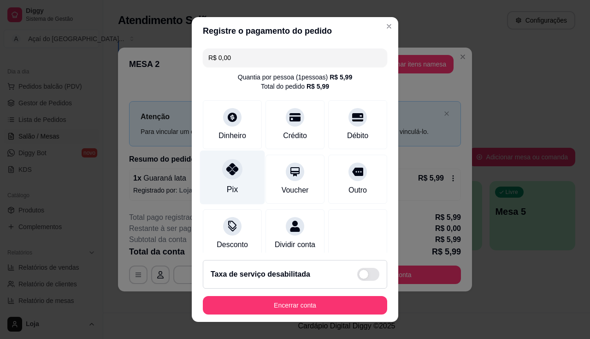
click at [233, 170] on div at bounding box center [232, 169] width 20 height 20
click at [231, 174] on icon at bounding box center [232, 169] width 12 height 12
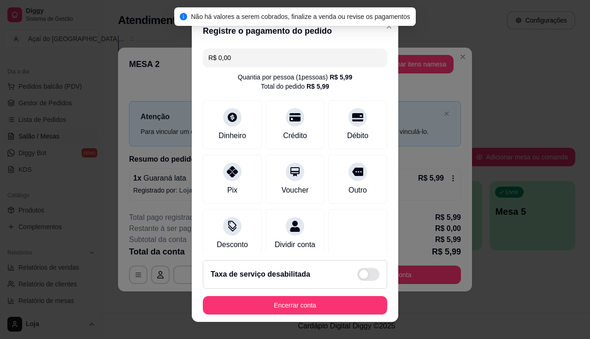
click at [304, 315] on footer "Taxa de serviço desabilitada Encerrar conta" at bounding box center [295, 286] width 207 height 69
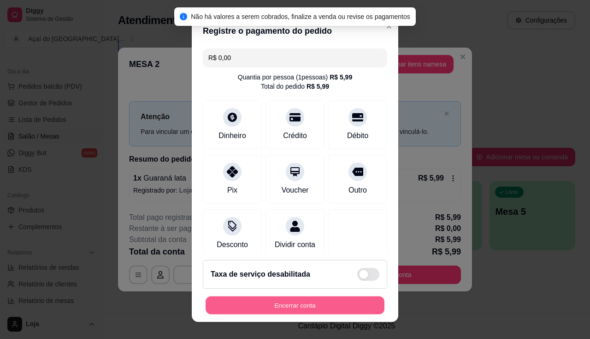
click at [305, 303] on button "Encerrar conta" at bounding box center [295, 305] width 179 height 18
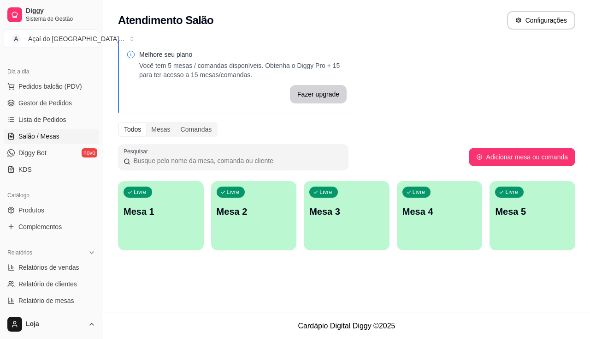
click at [145, 231] on div "Livre Mesa 1" at bounding box center [161, 210] width 86 height 58
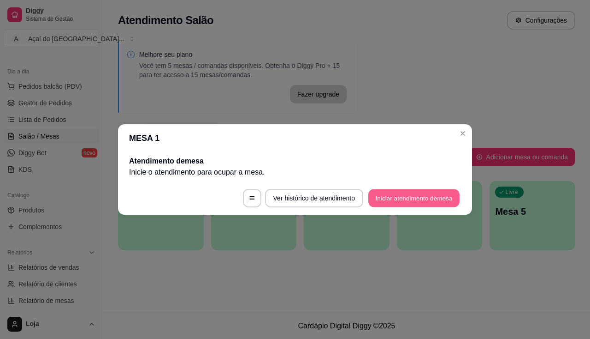
click at [416, 192] on button "Iniciar atendimento de mesa" at bounding box center [414, 198] width 91 height 18
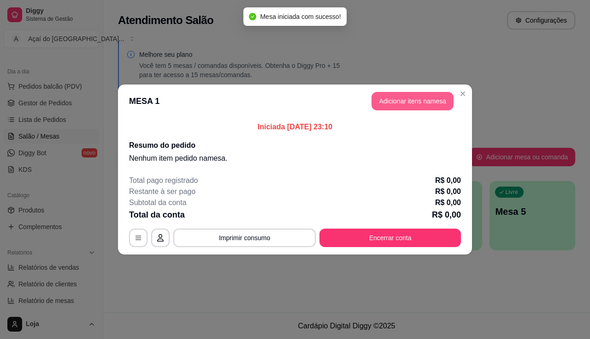
click at [409, 105] on button "Adicionar itens na mesa" at bounding box center [413, 101] width 82 height 18
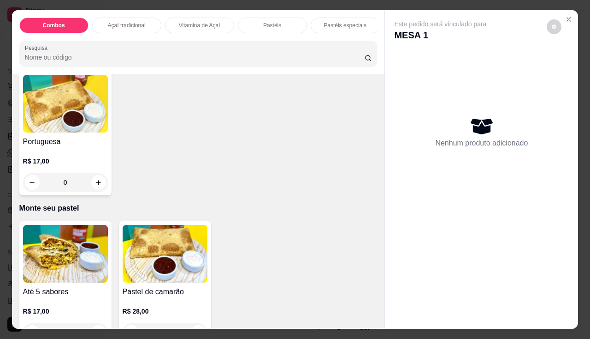
scroll to position [1245, 0]
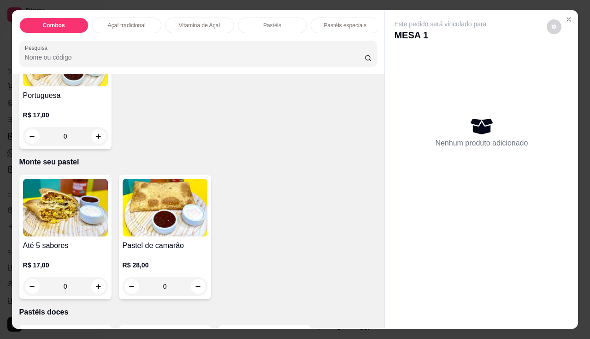
click at [41, 236] on img at bounding box center [65, 207] width 85 height 58
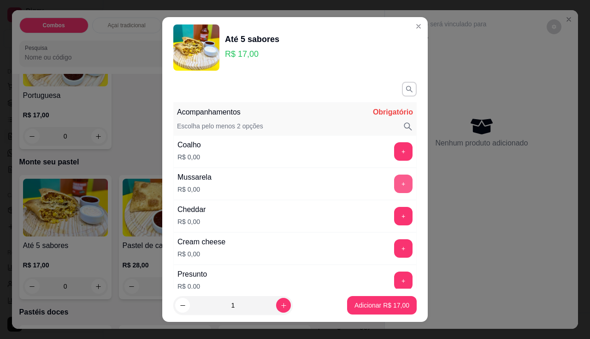
click at [394, 189] on button "+" at bounding box center [403, 183] width 18 height 18
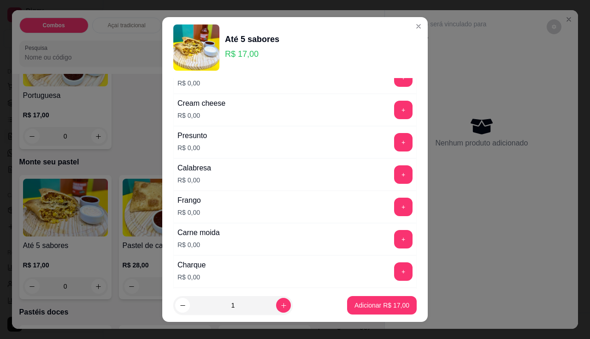
click at [386, 216] on div "Frango R$ 0,00 +" at bounding box center [295, 206] width 244 height 32
click at [395, 198] on div "+" at bounding box center [404, 206] width 26 height 18
click at [395, 202] on button "+" at bounding box center [404, 206] width 18 height 18
click at [394, 272] on button "+" at bounding box center [403, 271] width 18 height 18
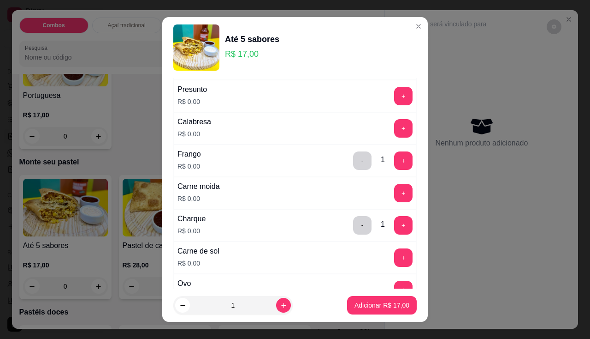
scroll to position [231, 0]
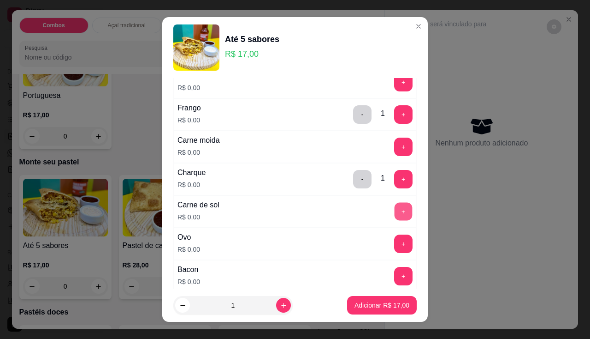
click at [395, 212] on button "+" at bounding box center [404, 211] width 18 height 18
click at [395, 274] on button "+" at bounding box center [404, 276] width 18 height 18
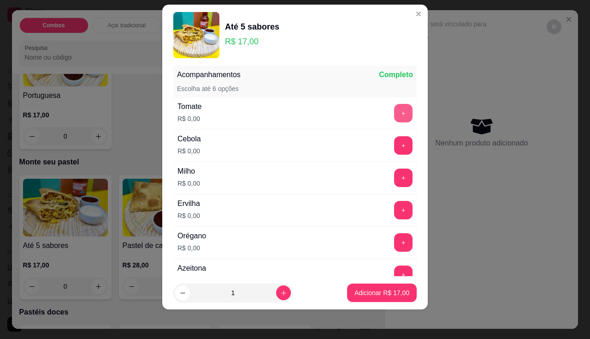
click at [394, 119] on button "+" at bounding box center [403, 113] width 18 height 18
click at [394, 144] on button "+" at bounding box center [403, 145] width 18 height 18
click at [394, 171] on button "+" at bounding box center [403, 177] width 18 height 18
click at [394, 211] on button "+" at bounding box center [403, 210] width 18 height 18
click at [391, 265] on div "+" at bounding box center [404, 274] width 26 height 18
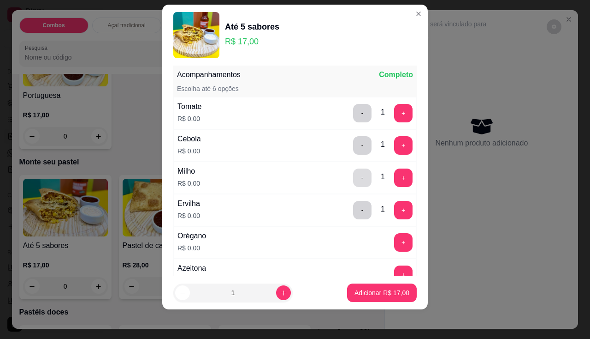
scroll to position [491, 0]
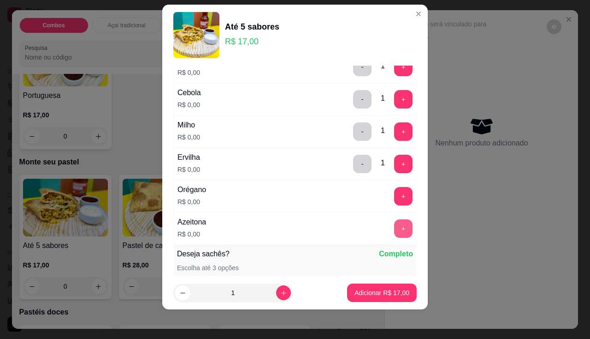
click at [394, 223] on button "+" at bounding box center [403, 228] width 18 height 18
click at [357, 291] on p "Adicionar R$ 17,00" at bounding box center [382, 292] width 53 height 9
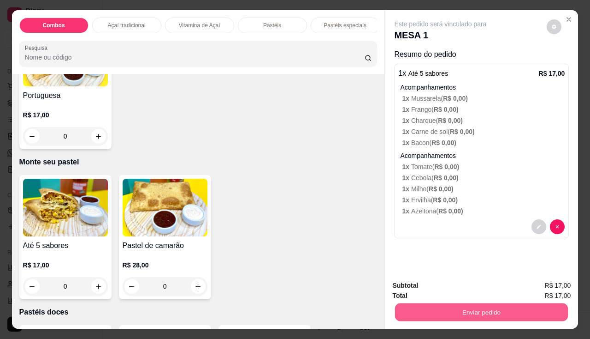
click at [437, 307] on button "Enviar pedido" at bounding box center [481, 312] width 173 height 18
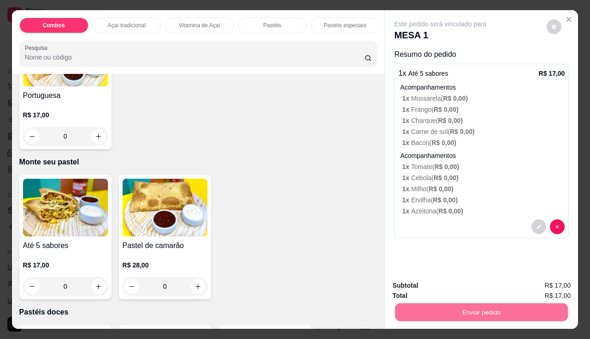
click at [569, 279] on button "Enviar pedido" at bounding box center [547, 286] width 52 height 18
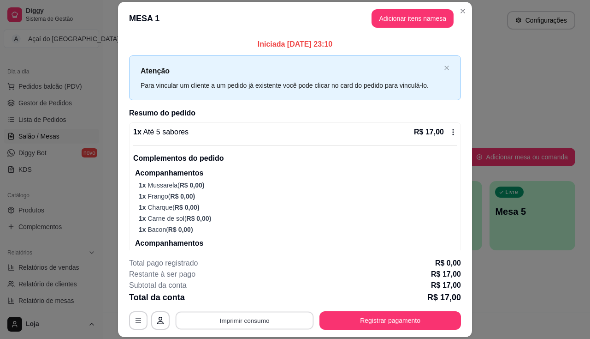
click at [226, 321] on button "Imprimir consumo" at bounding box center [245, 320] width 138 height 18
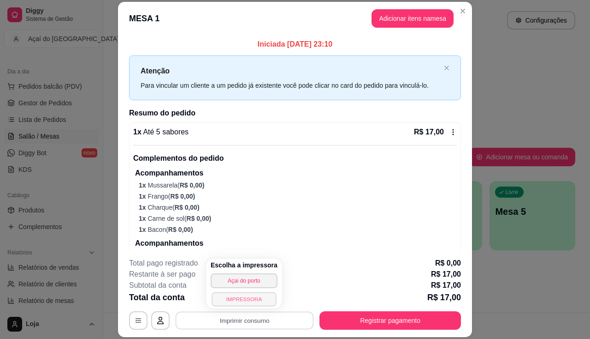
click at [238, 301] on button "IMPRESSORA" at bounding box center [244, 298] width 65 height 14
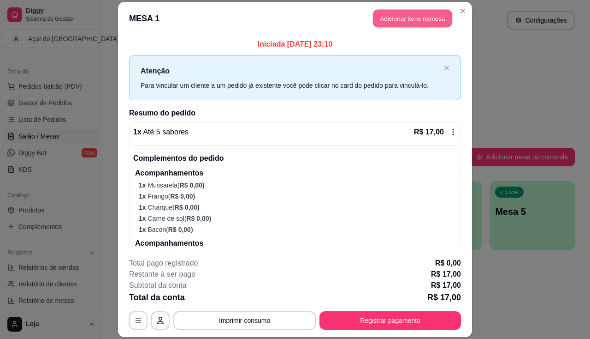
click at [415, 16] on button "Adicionar itens na mesa" at bounding box center [412, 18] width 79 height 18
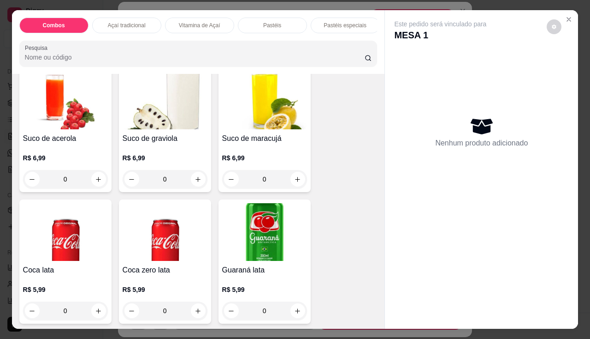
scroll to position [2075, 0]
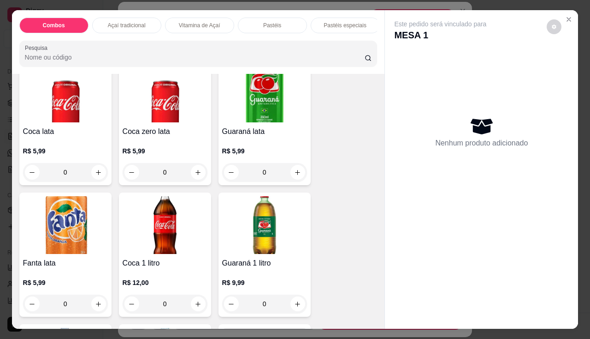
click at [69, 264] on h4 "Fanta lata" at bounding box center [65, 262] width 85 height 11
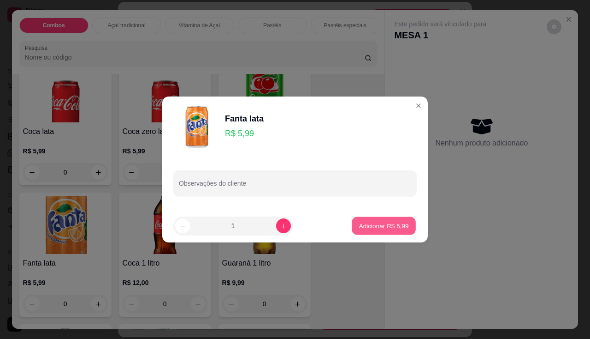
click at [379, 231] on button "Adicionar R$ 5,99" at bounding box center [384, 226] width 64 height 18
type input "1"
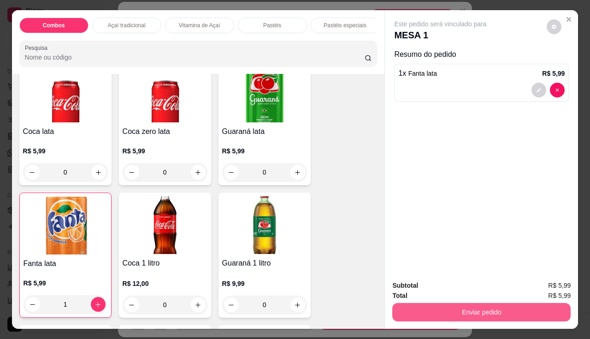
click at [428, 313] on button "Enviar pedido" at bounding box center [481, 312] width 178 height 18
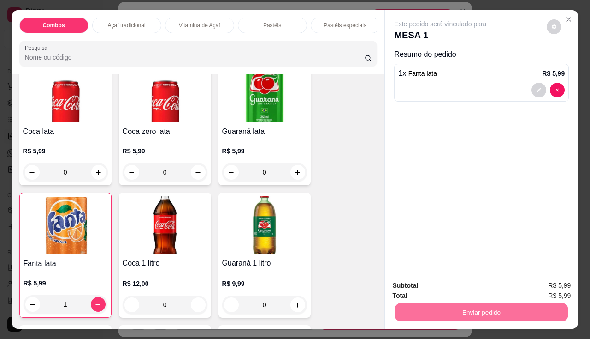
click at [541, 294] on button "Enviar pedido" at bounding box center [547, 286] width 52 height 18
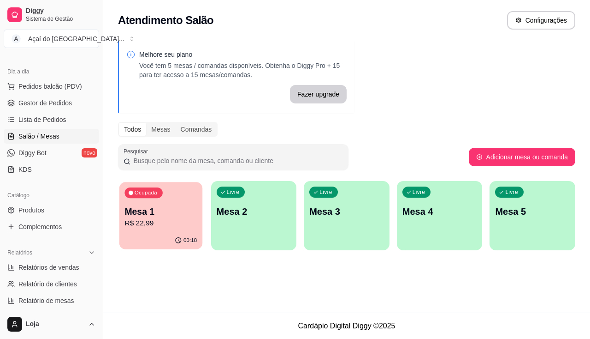
click at [169, 224] on p "R$ 22,99" at bounding box center [161, 223] width 72 height 11
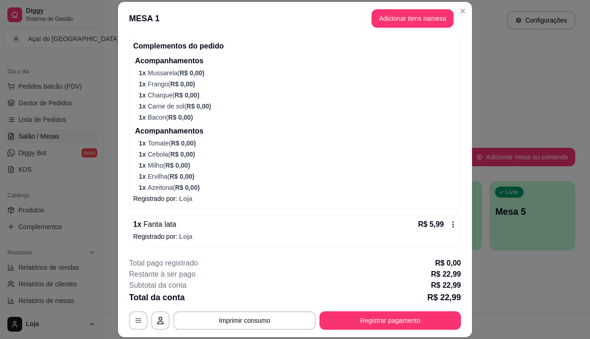
scroll to position [28, 0]
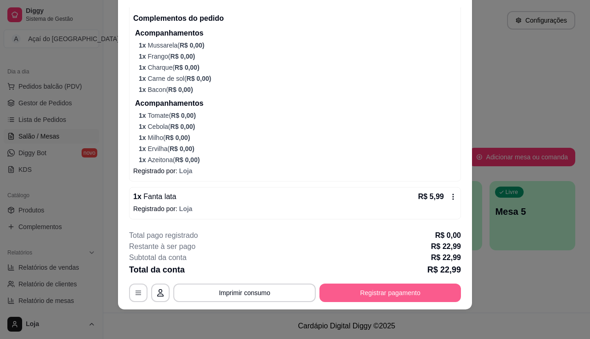
click at [328, 293] on button "Registrar pagamento" at bounding box center [391, 292] width 142 height 18
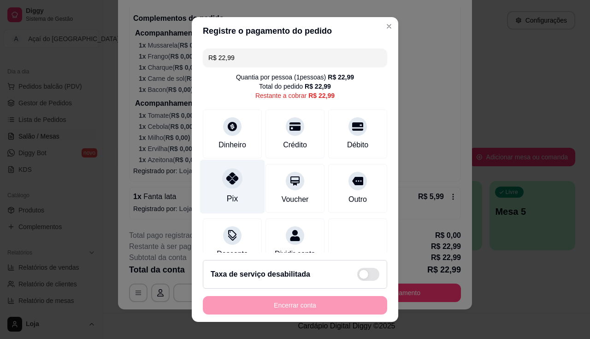
click at [222, 180] on div at bounding box center [232, 178] width 20 height 20
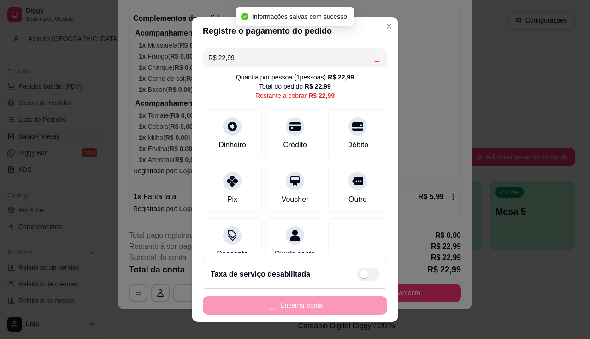
type input "R$ 0,00"
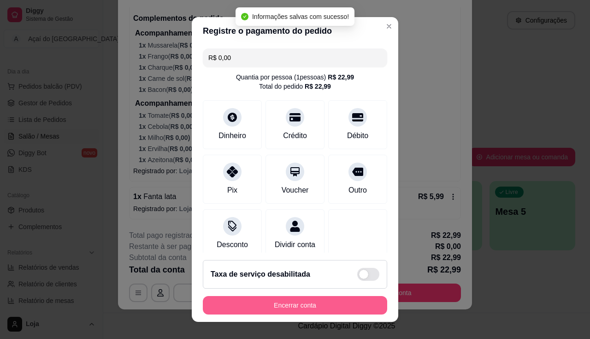
click at [242, 310] on button "Encerrar conta" at bounding box center [295, 305] width 184 height 18
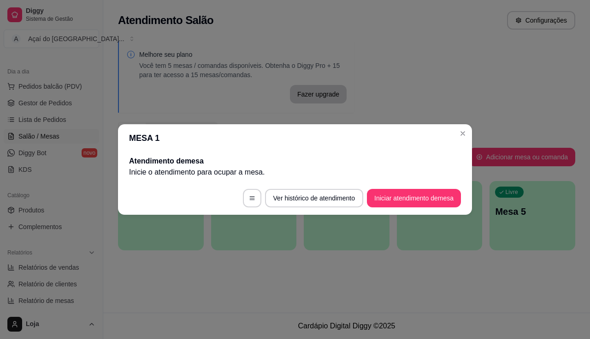
scroll to position [0, 0]
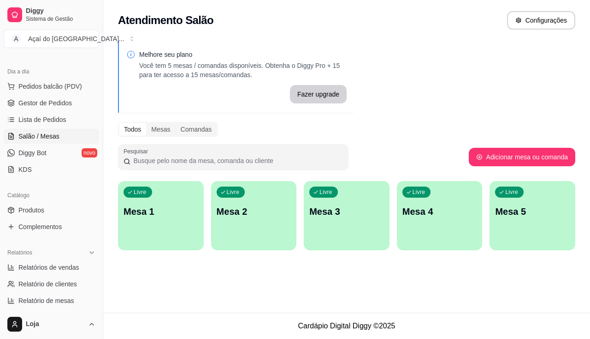
click at [169, 253] on div "Melhore seu plano Você tem 5 mesas / comandas disponíveis. Obtenha o Diggy Pro …" at bounding box center [346, 148] width 487 height 226
click at [176, 239] on div "button" at bounding box center [160, 243] width 83 height 11
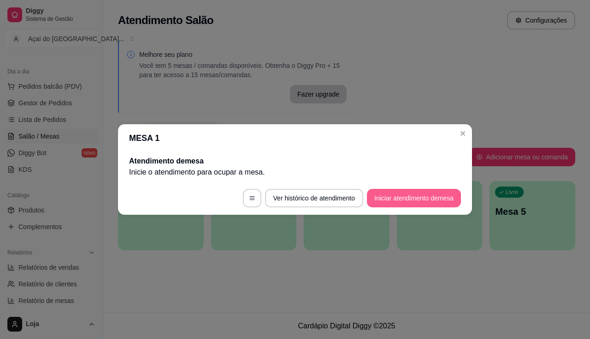
click at [397, 200] on button "Iniciar atendimento de mesa" at bounding box center [414, 198] width 94 height 18
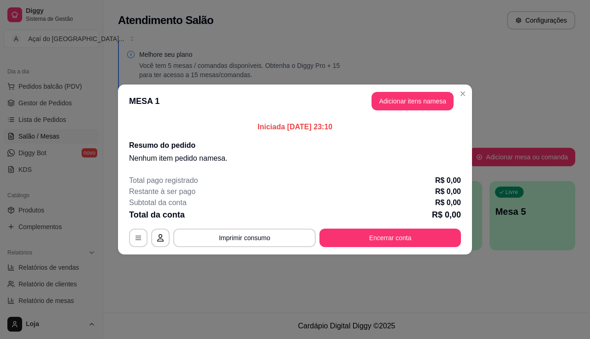
click at [391, 106] on button "Adicionar itens na mesa" at bounding box center [413, 101] width 82 height 18
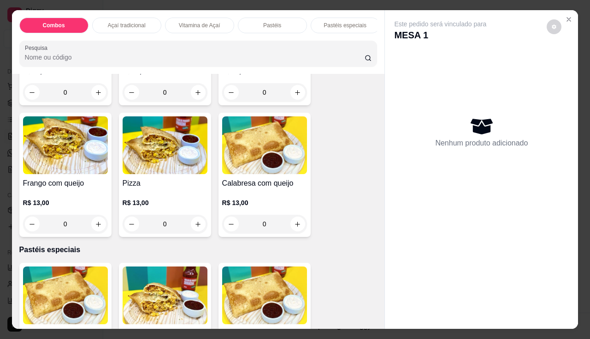
scroll to position [922, 0]
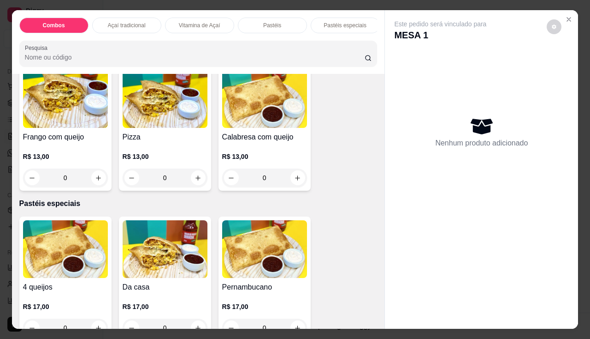
click at [24, 138] on h4 "Frango com queijo" at bounding box center [65, 136] width 85 height 11
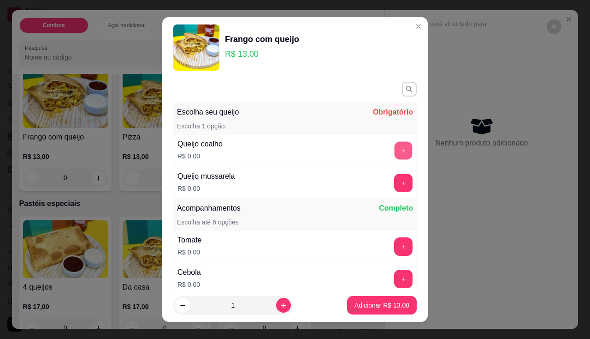
click at [395, 155] on button "+" at bounding box center [404, 150] width 18 height 18
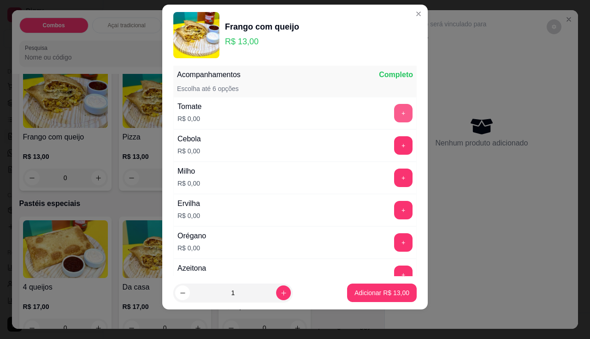
click at [394, 112] on button "+" at bounding box center [403, 113] width 18 height 18
click at [395, 142] on button "+" at bounding box center [404, 145] width 18 height 18
click at [394, 180] on button "+" at bounding box center [403, 177] width 18 height 18
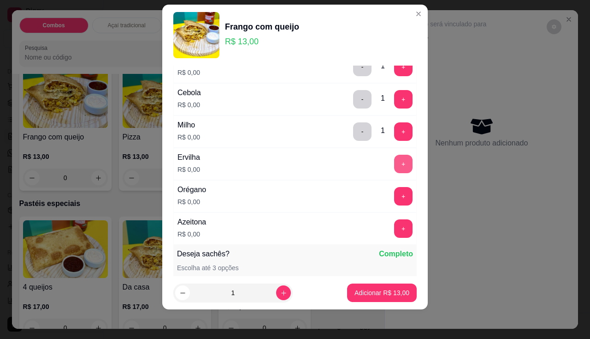
click at [394, 160] on button "+" at bounding box center [403, 164] width 18 height 18
click at [394, 192] on button "+" at bounding box center [403, 196] width 18 height 18
click at [394, 233] on button "+" at bounding box center [403, 228] width 18 height 18
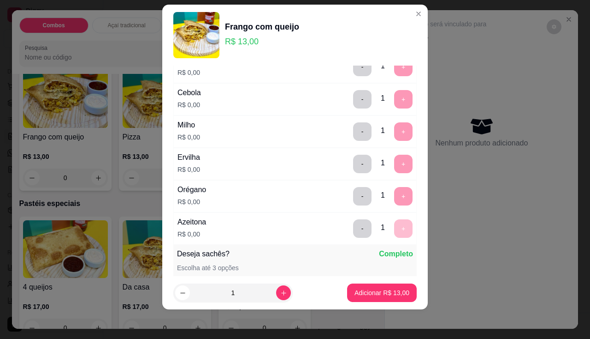
scroll to position [346, 0]
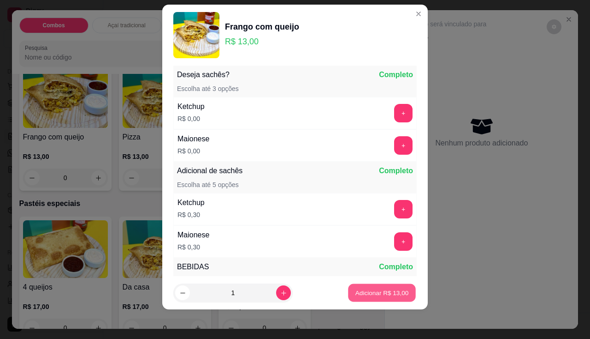
click at [373, 294] on p "Adicionar R$ 13,00" at bounding box center [382, 292] width 53 height 9
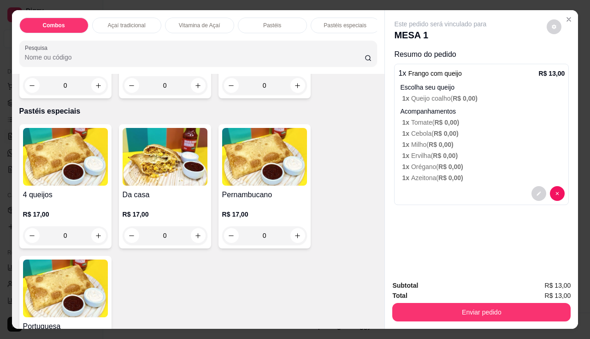
scroll to position [876, 0]
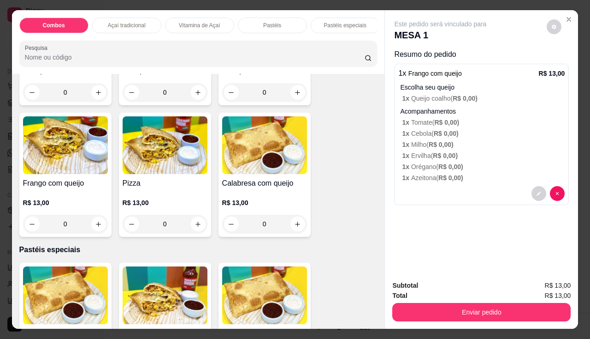
click at [137, 150] on img at bounding box center [165, 145] width 85 height 58
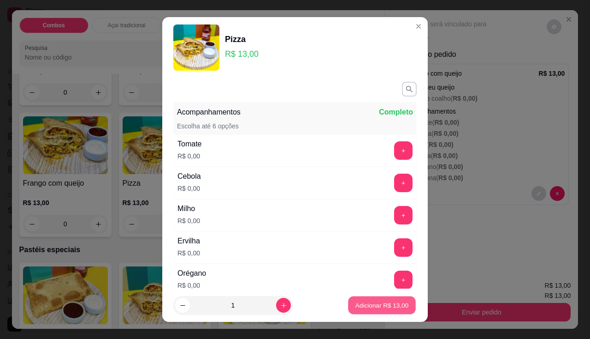
click at [367, 308] on p "Adicionar R$ 13,00" at bounding box center [382, 305] width 53 height 9
type input "1"
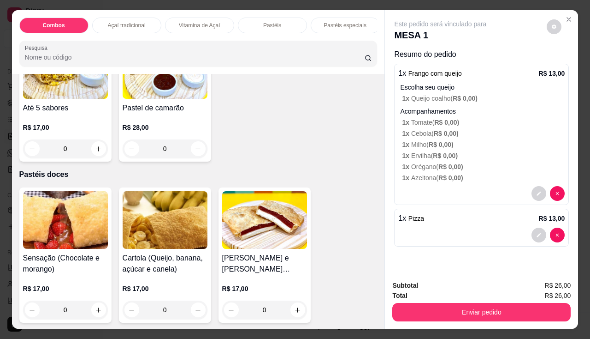
scroll to position [1476, 0]
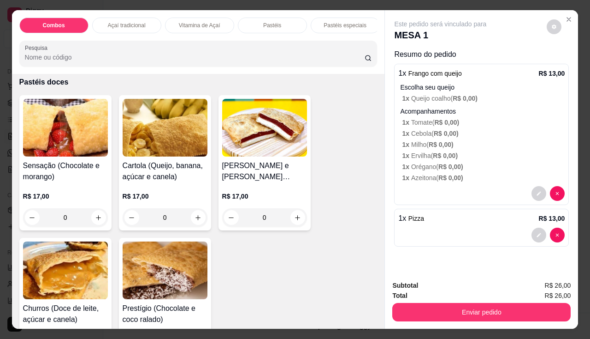
click at [71, 181] on h4 "Sensação (Chocolate e morango)" at bounding box center [65, 171] width 85 height 22
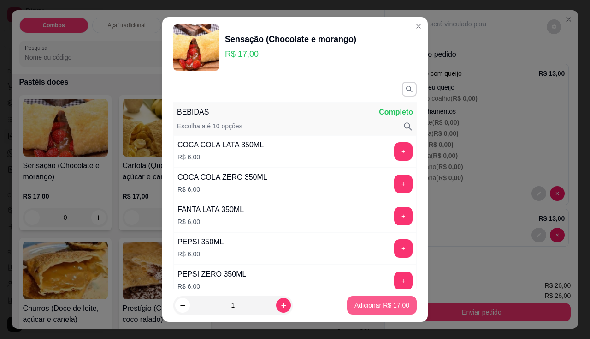
click at [355, 300] on p "Adicionar R$ 17,00" at bounding box center [382, 304] width 55 height 9
type input "1"
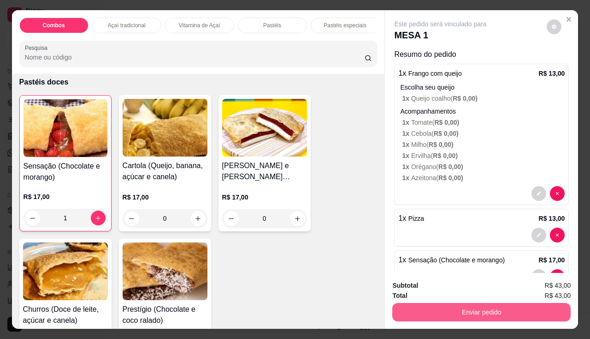
click at [453, 306] on button "Enviar pedido" at bounding box center [481, 312] width 178 height 18
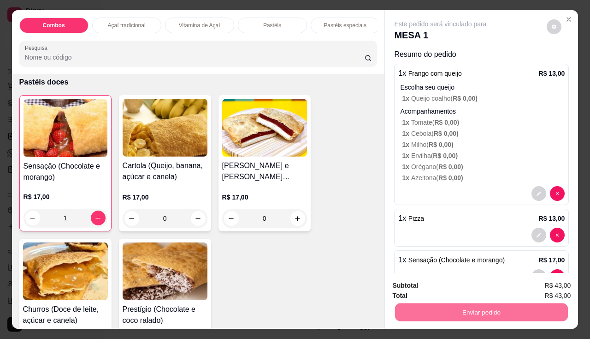
click at [544, 279] on button "Enviar pedido" at bounding box center [547, 286] width 52 height 18
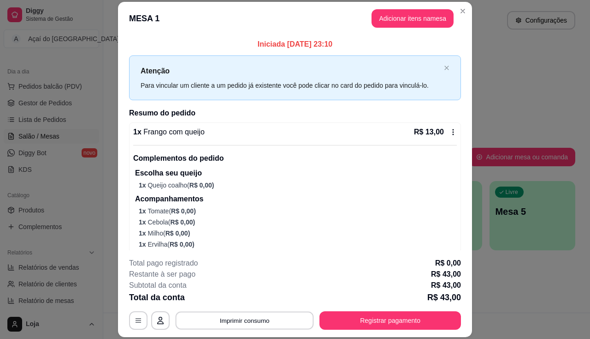
click at [220, 320] on button "Imprimir consumo" at bounding box center [245, 320] width 138 height 18
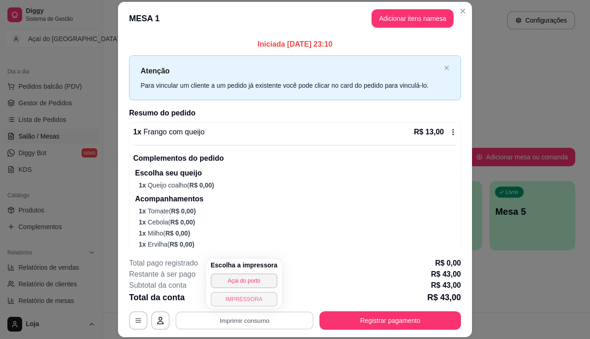
click at [244, 302] on button "IMPRESSORA" at bounding box center [244, 298] width 67 height 15
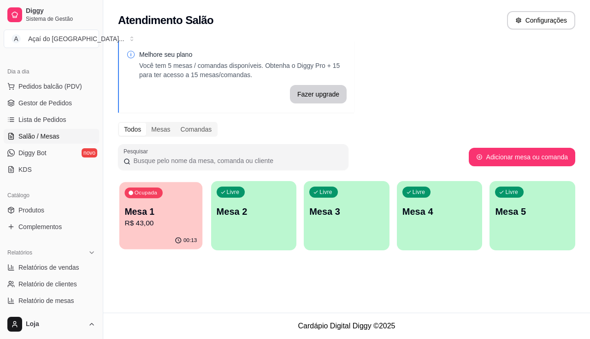
click at [166, 221] on p "R$ 43,00" at bounding box center [161, 223] width 72 height 11
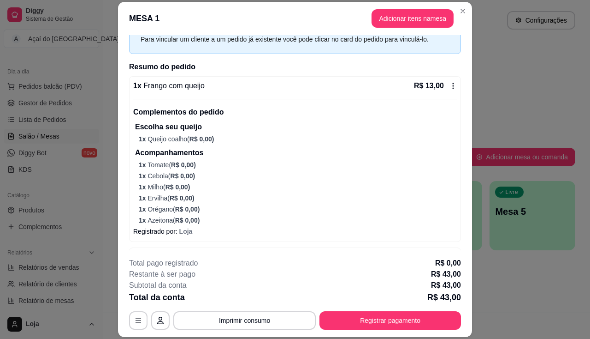
scroll to position [117, 0]
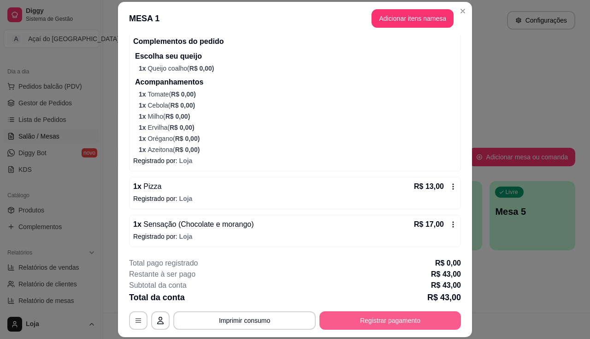
click at [353, 321] on button "Registrar pagamento" at bounding box center [391, 320] width 142 height 18
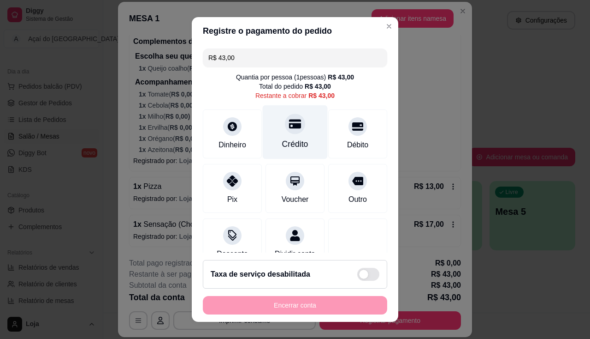
click at [282, 143] on div "Crédito" at bounding box center [295, 144] width 26 height 12
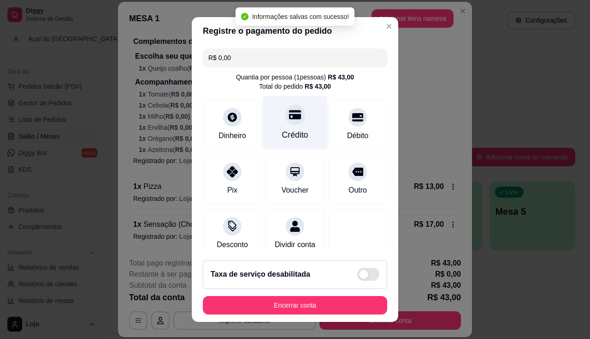
type input "R$ 0,00"
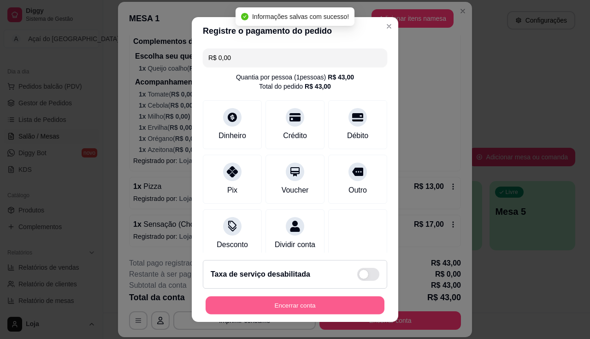
click at [297, 299] on button "Encerrar conta" at bounding box center [295, 305] width 179 height 18
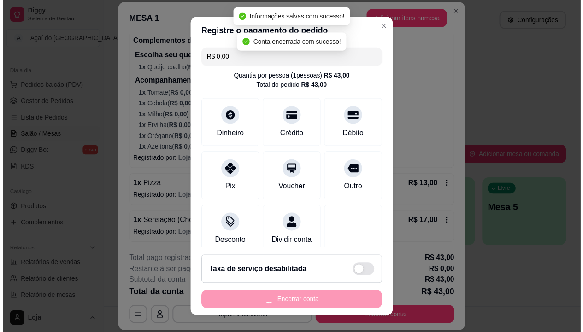
scroll to position [0, 0]
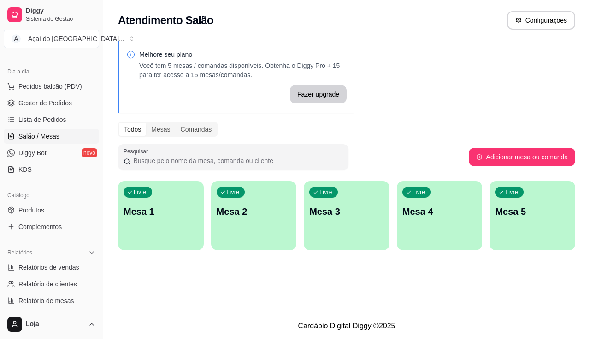
drag, startPoint x: 243, startPoint y: 309, endPoint x: 172, endPoint y: 264, distance: 84.4
click at [243, 309] on div "Atendimento Salão Configurações Melhore seu plano Você tem 5 mesas / comandas d…" at bounding box center [346, 156] width 487 height 312
click at [39, 123] on span "Lista de Pedidos" at bounding box center [42, 119] width 48 height 9
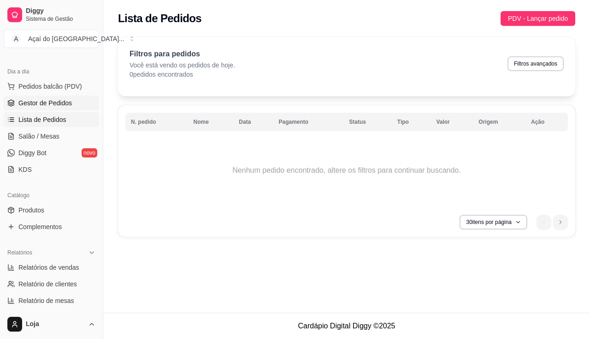
click at [52, 107] on span "Gestor de Pedidos" at bounding box center [44, 102] width 53 height 9
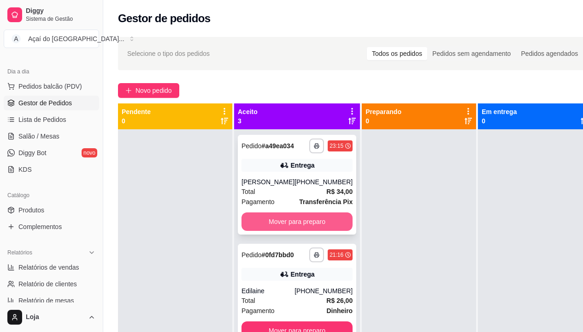
click at [324, 222] on button "Mover para preparo" at bounding box center [297, 221] width 111 height 18
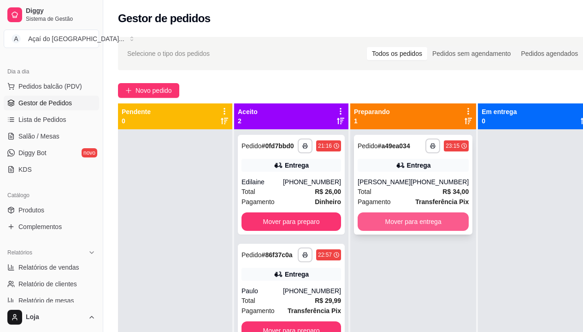
click at [427, 208] on div "**********" at bounding box center [413, 185] width 119 height 100
click at [416, 221] on button "Mover para entrega" at bounding box center [414, 222] width 108 height 18
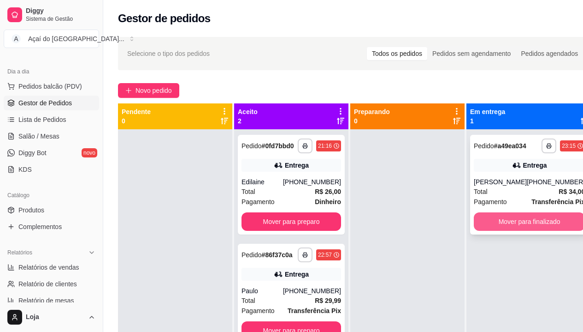
click at [491, 219] on button "Mover para finalizado" at bounding box center [529, 221] width 111 height 18
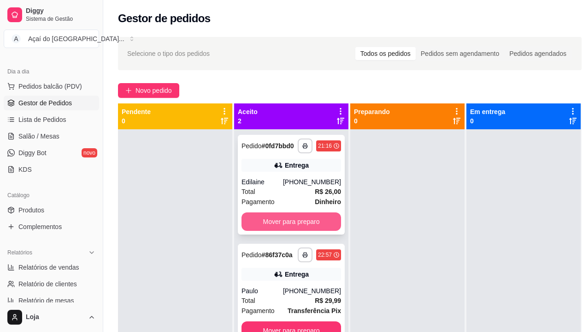
click at [262, 225] on button "Mover para preparo" at bounding box center [292, 221] width 100 height 18
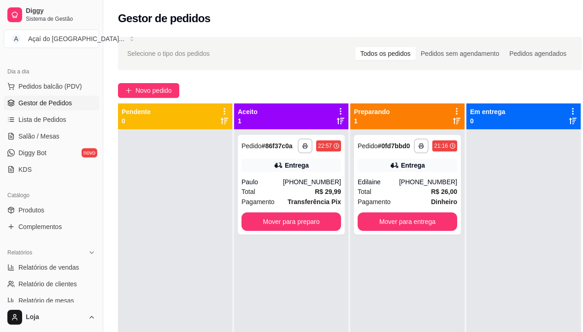
click at [415, 237] on div "**********" at bounding box center [408, 295] width 114 height 332
click at [415, 229] on button "Mover para entrega" at bounding box center [408, 221] width 100 height 18
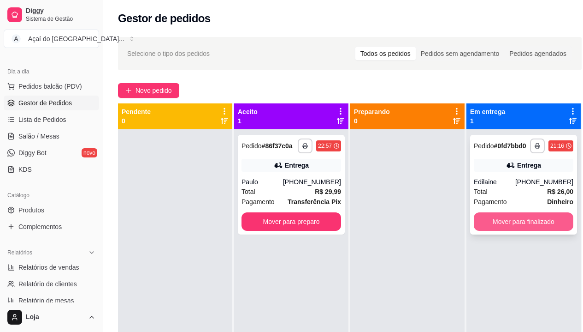
click at [479, 225] on button "Mover para finalizado" at bounding box center [524, 221] width 100 height 18
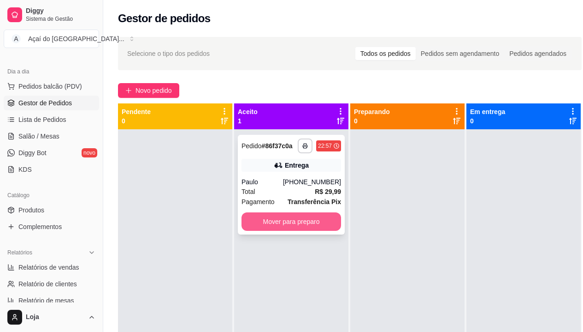
click at [327, 226] on button "Mover para preparo" at bounding box center [292, 221] width 100 height 18
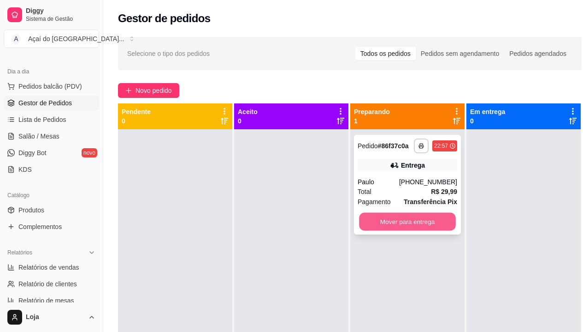
click at [387, 220] on button "Mover para entrega" at bounding box center [407, 222] width 97 height 18
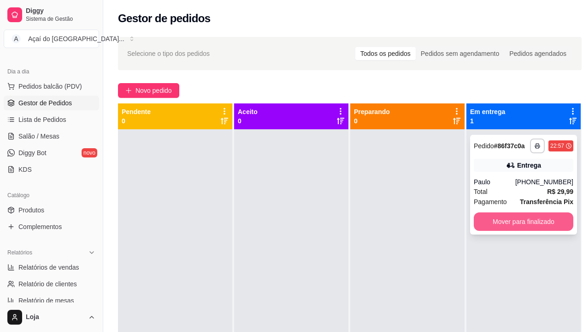
click at [493, 224] on button "Mover para finalizado" at bounding box center [524, 221] width 100 height 18
